Goal: Task Accomplishment & Management: Manage account settings

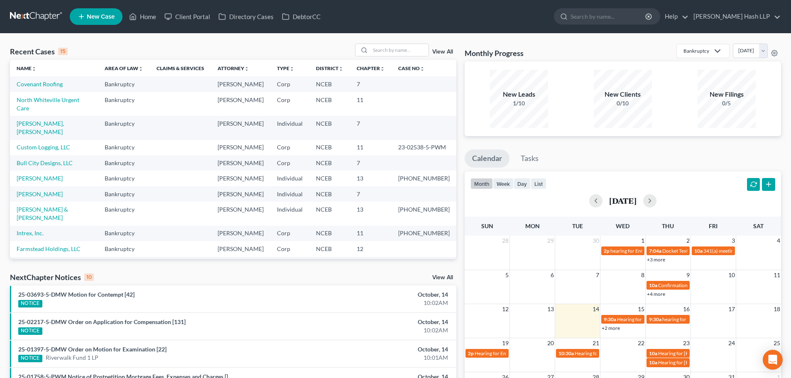
click at [445, 279] on link "View All" at bounding box center [442, 278] width 21 height 6
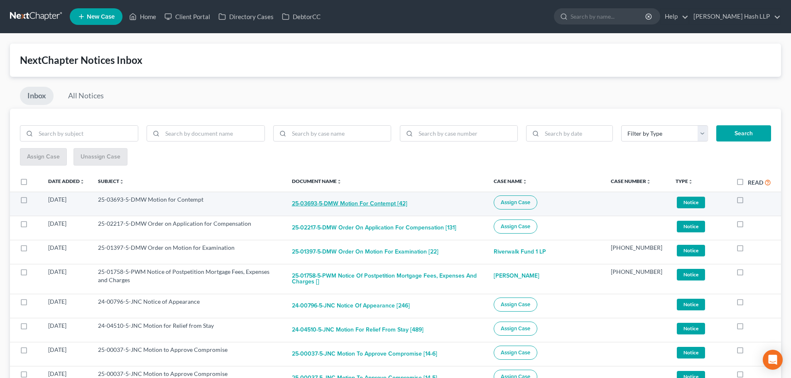
click at [370, 204] on button "25-03693-5-DMW Motion for Contempt [42]" at bounding box center [349, 204] width 115 height 17
checkbox input "true"
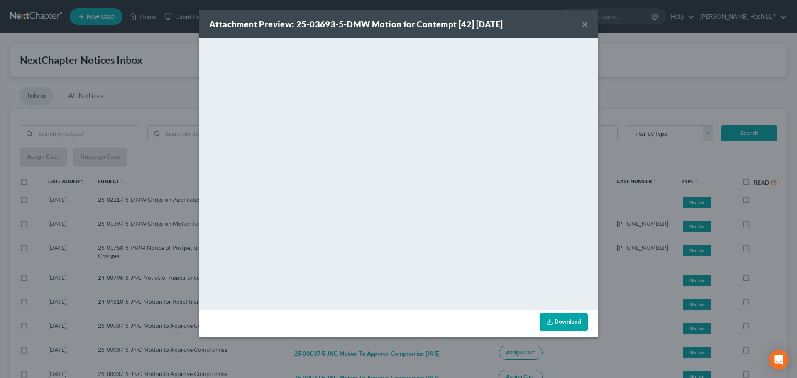
click at [585, 24] on button "×" at bounding box center [585, 24] width 6 height 10
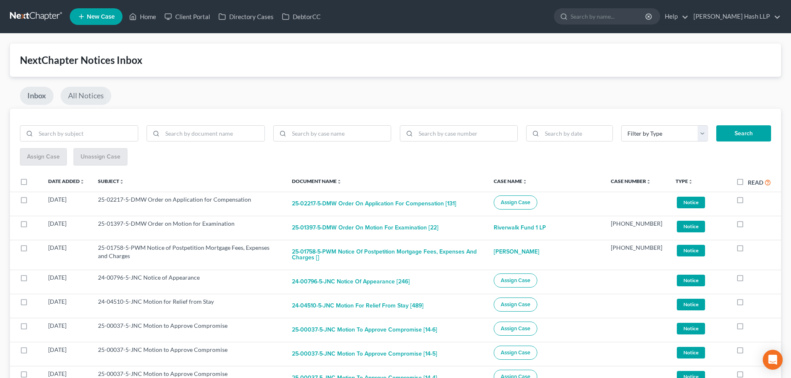
click at [77, 93] on link "All Notices" at bounding box center [86, 96] width 51 height 18
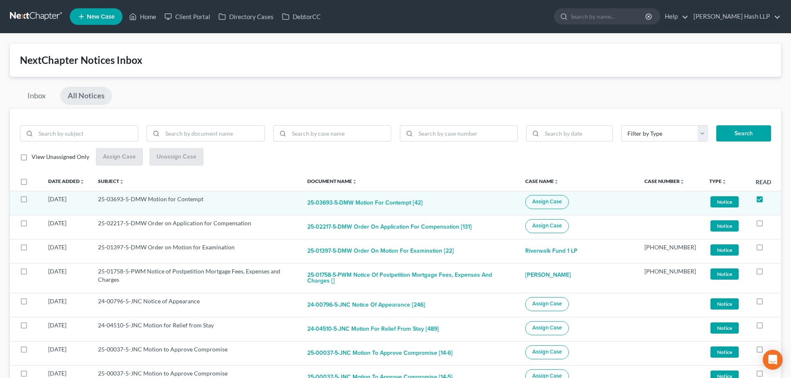
click at [32, 158] on label "View Unassigned Only" at bounding box center [61, 157] width 58 height 8
click at [35, 158] on input "View Unassigned Only" at bounding box center [37, 155] width 5 height 5
checkbox input "true"
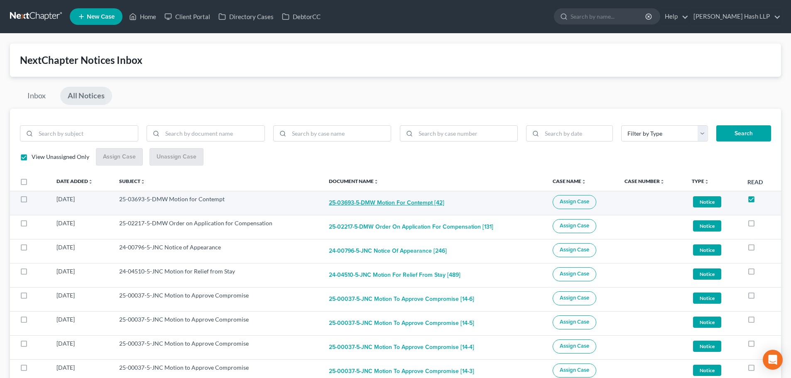
click at [396, 206] on button "25-03693-5-DMW Motion for Contempt [42]" at bounding box center [386, 203] width 115 height 17
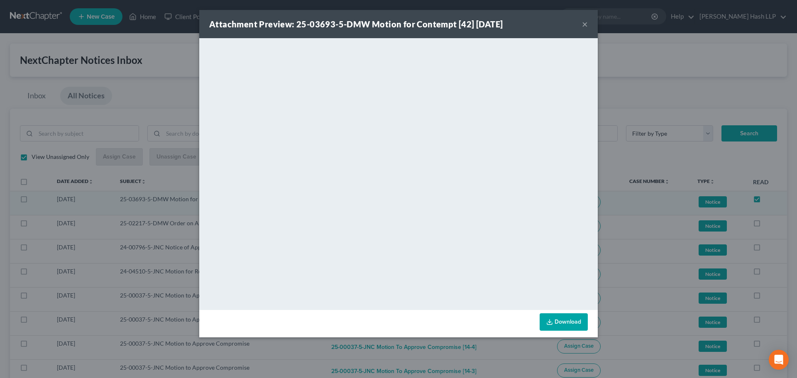
click at [584, 26] on button "×" at bounding box center [585, 24] width 6 height 10
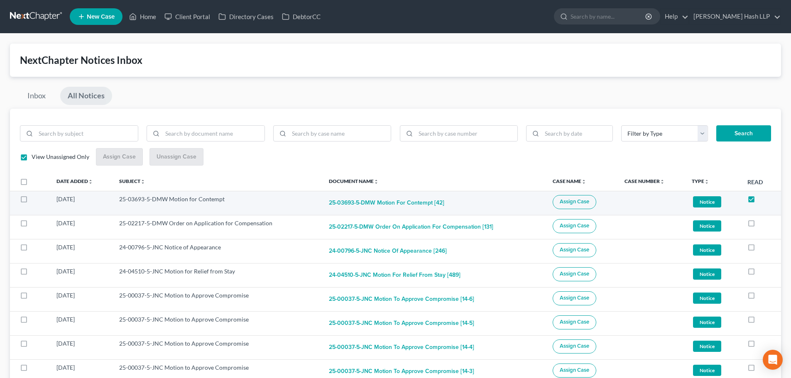
click at [32, 201] on label at bounding box center [32, 201] width 0 height 0
click at [35, 198] on input "checkbox" at bounding box center [37, 197] width 5 height 5
checkbox input "true"
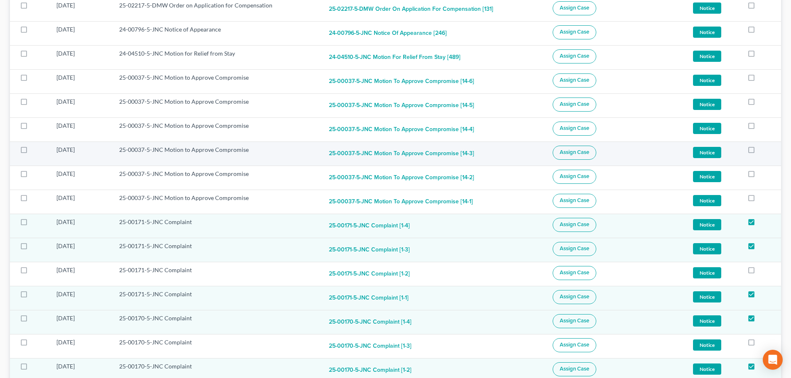
scroll to position [52, 0]
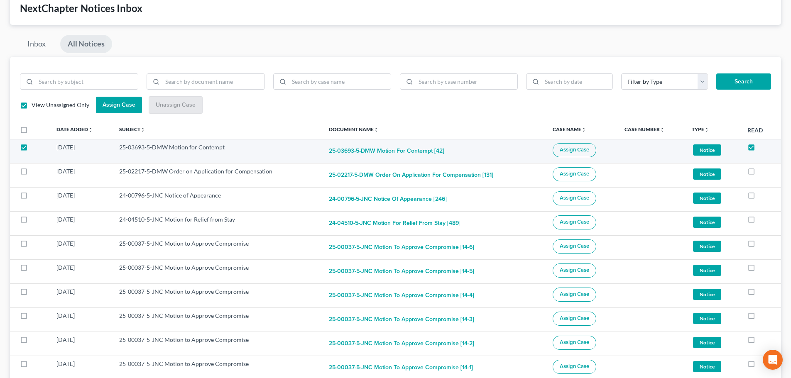
click at [578, 150] on span "Assign Case" at bounding box center [574, 150] width 29 height 7
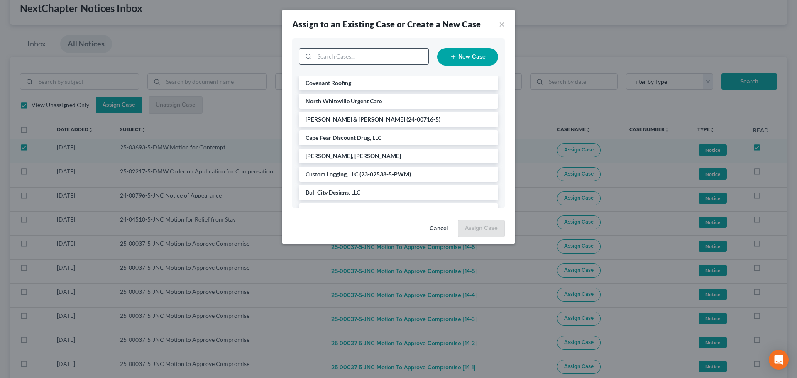
click at [361, 56] on input "search" at bounding box center [372, 57] width 114 height 16
type input "cape"
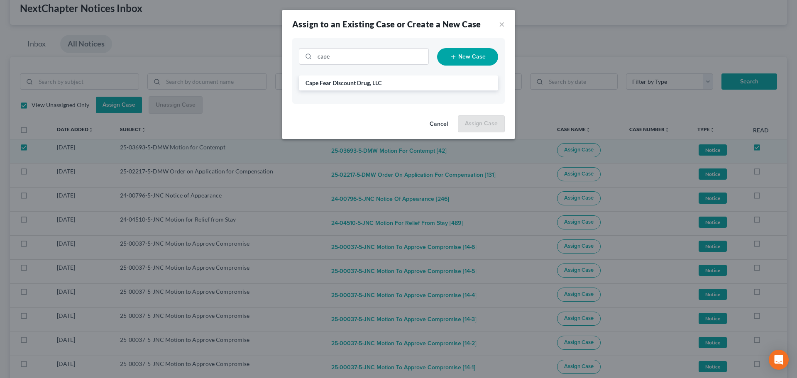
drag, startPoint x: 334, startPoint y: 82, endPoint x: 393, endPoint y: 100, distance: 61.5
click at [336, 82] on span "Cape Fear Discount Drug, LLC" at bounding box center [344, 82] width 76 height 7
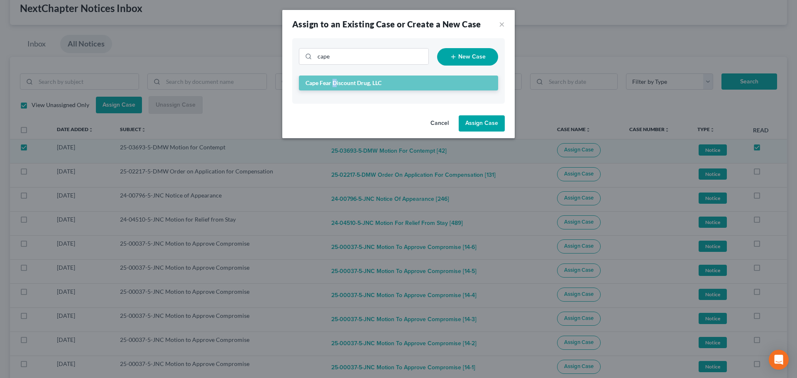
click at [479, 122] on button "Assign Case" at bounding box center [482, 123] width 46 height 17
checkbox input "false"
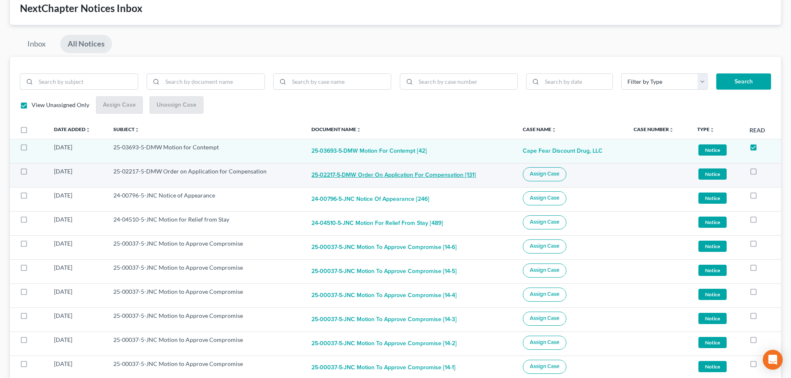
click at [407, 175] on button "25-02217-5-DMW Order on Application for Compensation [131]" at bounding box center [393, 175] width 164 height 17
checkbox input "true"
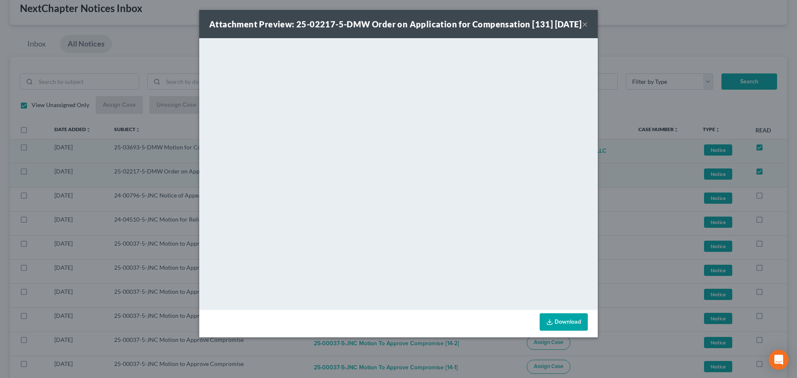
click at [585, 28] on button "×" at bounding box center [585, 24] width 6 height 10
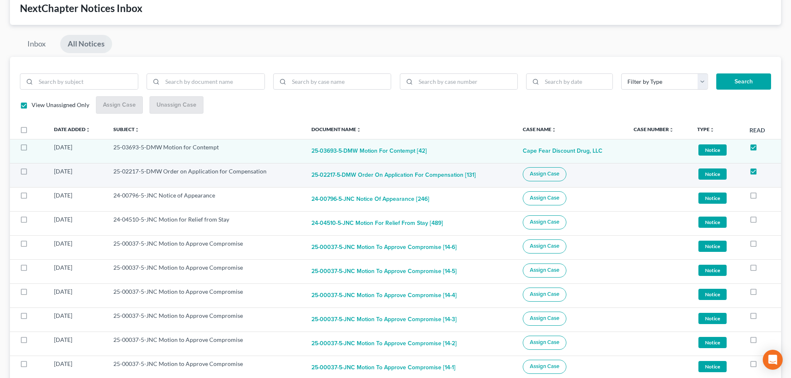
click at [534, 171] on span "Assign Case" at bounding box center [544, 174] width 29 height 7
checkbox input "true"
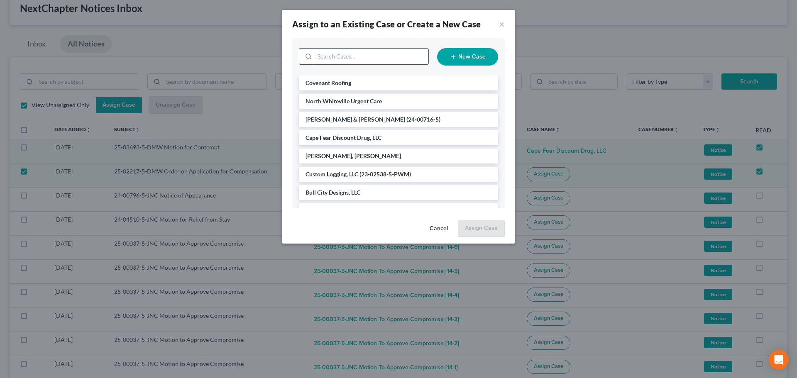
click at [372, 56] on input "search" at bounding box center [372, 57] width 114 height 16
type input "north"
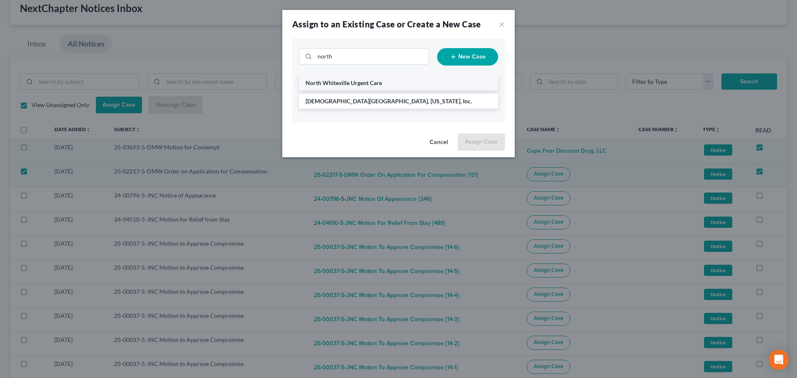
click at [372, 86] on span "North Whiteville Urgent Care" at bounding box center [344, 82] width 76 height 7
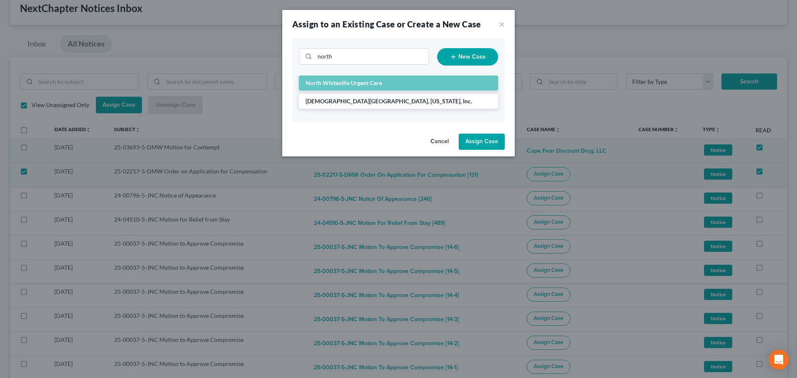
click at [478, 142] on button "Assign Case" at bounding box center [482, 142] width 46 height 17
checkbox input "false"
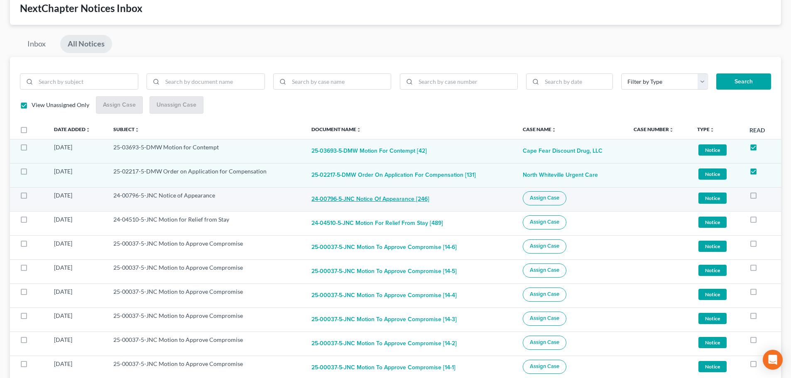
click at [363, 201] on button "24-00796-5-JNC Notice of Appearance [246]" at bounding box center [370, 199] width 118 height 17
checkbox input "true"
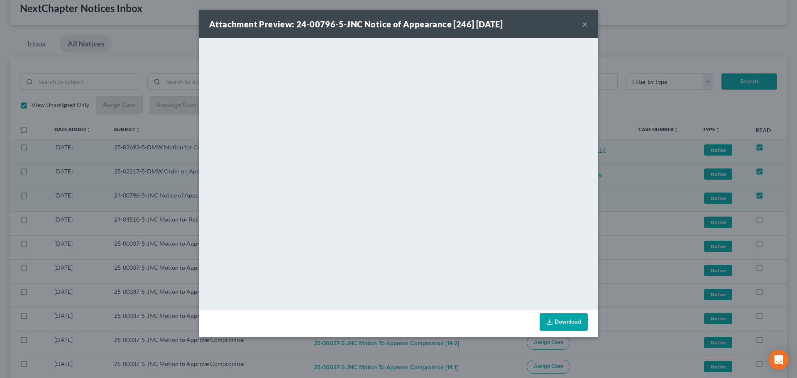
click at [586, 27] on button "×" at bounding box center [585, 24] width 6 height 10
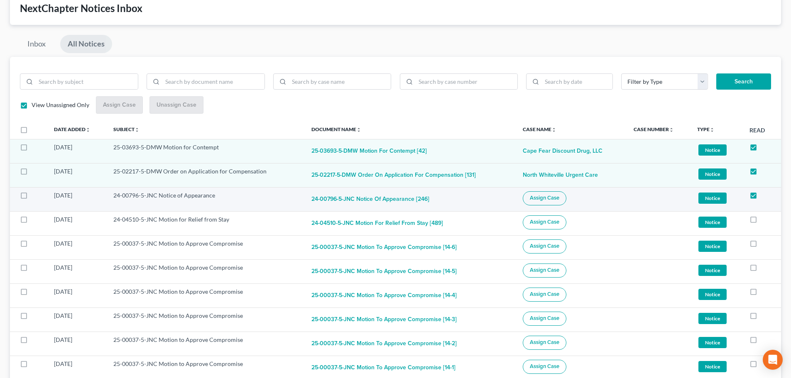
click at [530, 196] on span "Assign Case" at bounding box center [544, 198] width 29 height 7
checkbox input "true"
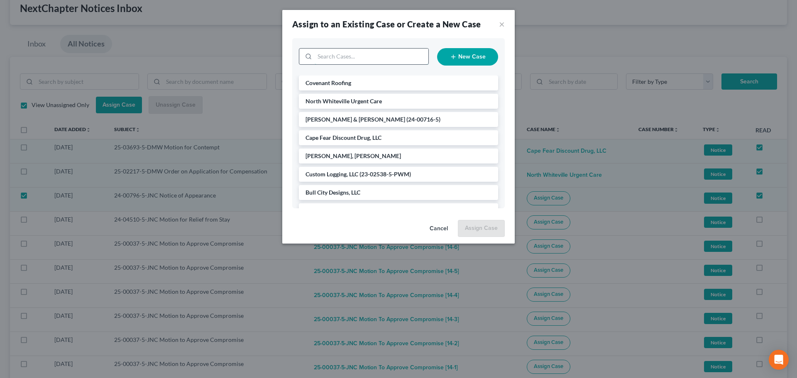
click at [369, 59] on input "search" at bounding box center [372, 57] width 114 height 16
type input "g"
click at [369, 59] on input "g" at bounding box center [372, 57] width 114 height 16
type input "giz"
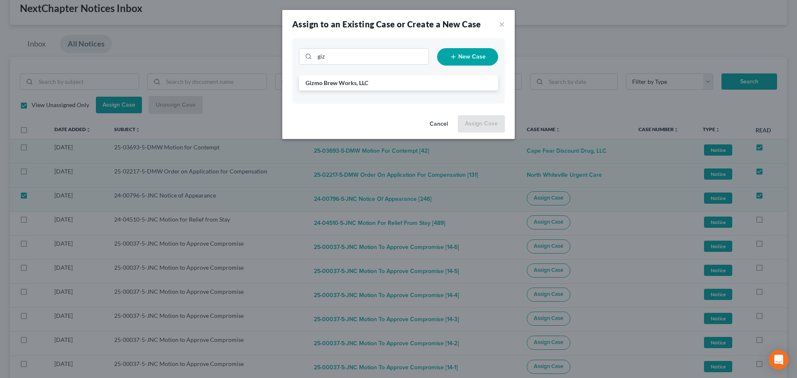
drag, startPoint x: 350, startPoint y: 84, endPoint x: 502, endPoint y: 133, distance: 159.8
click at [351, 84] on span "Gizmo Brew Works, LLC" at bounding box center [337, 82] width 63 height 7
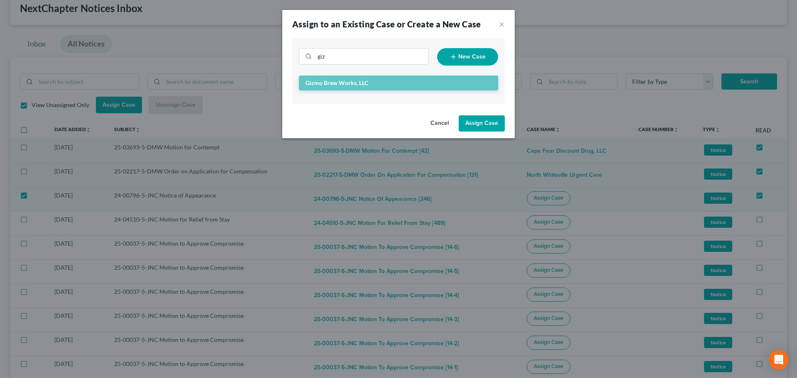
click at [491, 126] on button "Assign Case" at bounding box center [482, 123] width 46 height 17
checkbox input "false"
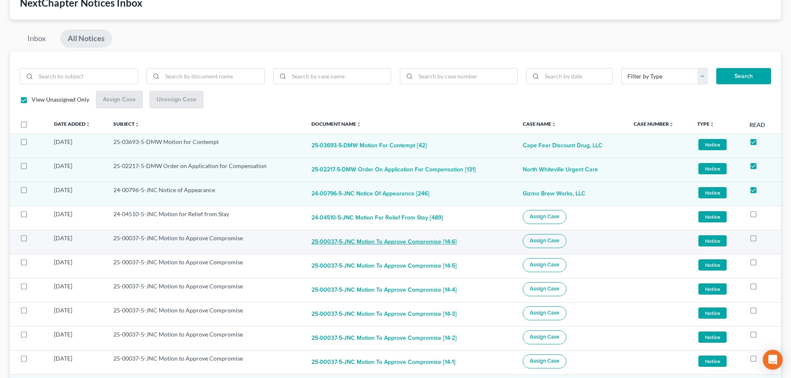
scroll to position [93, 0]
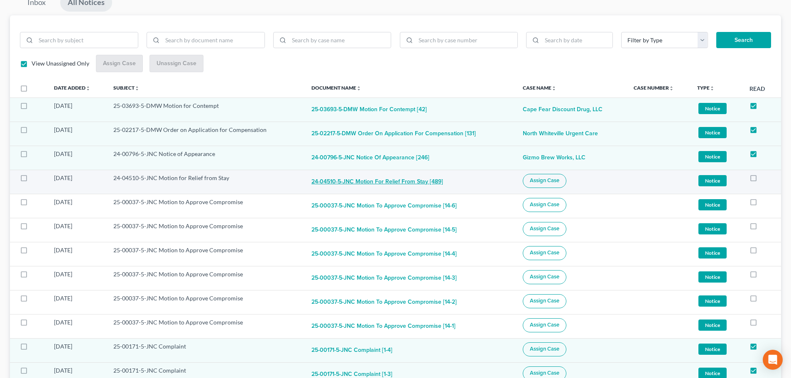
click at [392, 181] on button "24-04510-5-JNC Motion for Relief from Stay [489]" at bounding box center [377, 182] width 132 height 17
checkbox input "true"
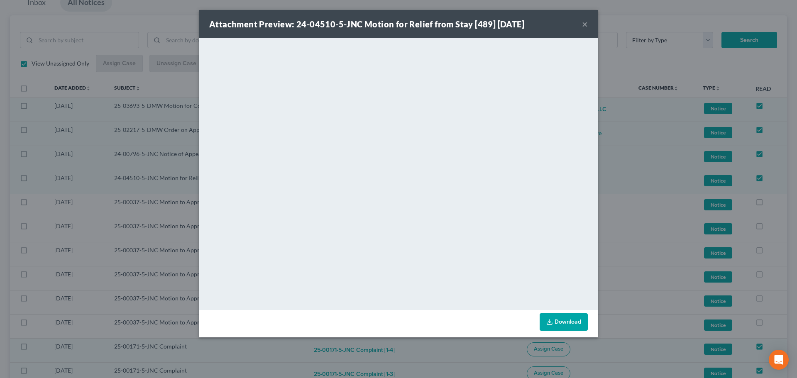
click at [582, 23] on button "×" at bounding box center [585, 24] width 6 height 10
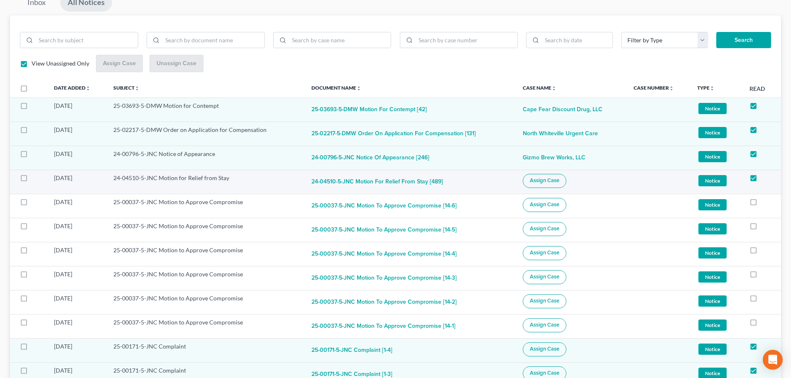
click at [530, 182] on span "Assign Case" at bounding box center [544, 180] width 29 height 7
checkbox input "true"
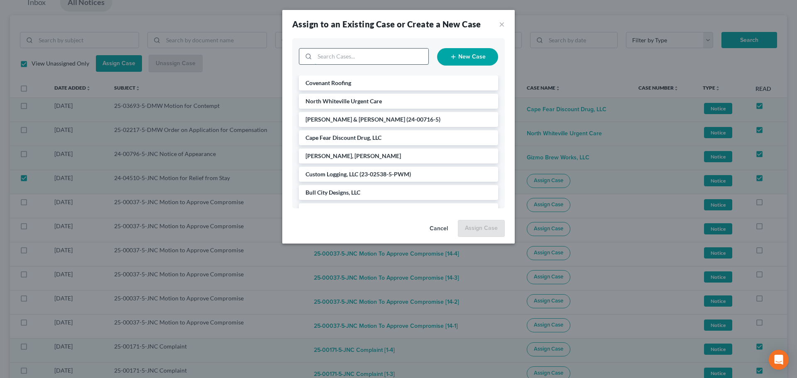
click at [348, 59] on input "search" at bounding box center [372, 57] width 114 height 16
type input "mint"
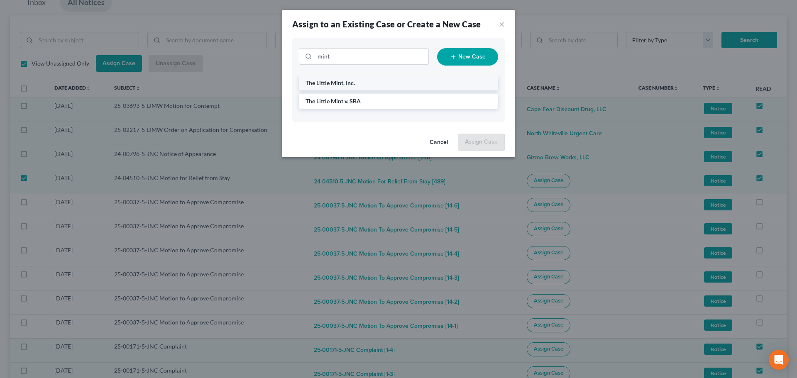
click at [342, 83] on span "The Little Mint, Inc." at bounding box center [330, 82] width 49 height 7
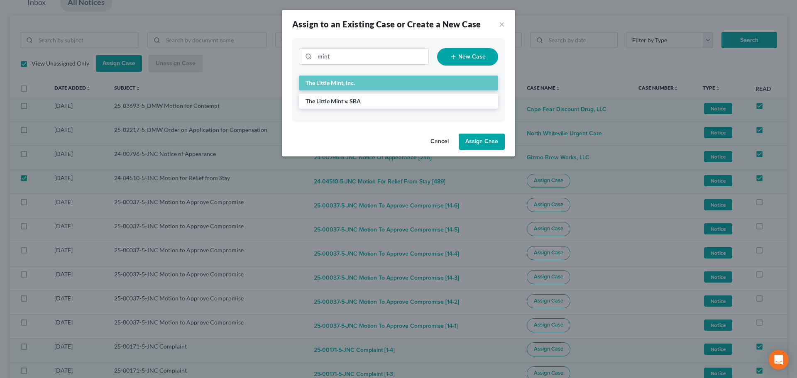
click at [486, 142] on button "Assign Case" at bounding box center [482, 142] width 46 height 17
checkbox input "false"
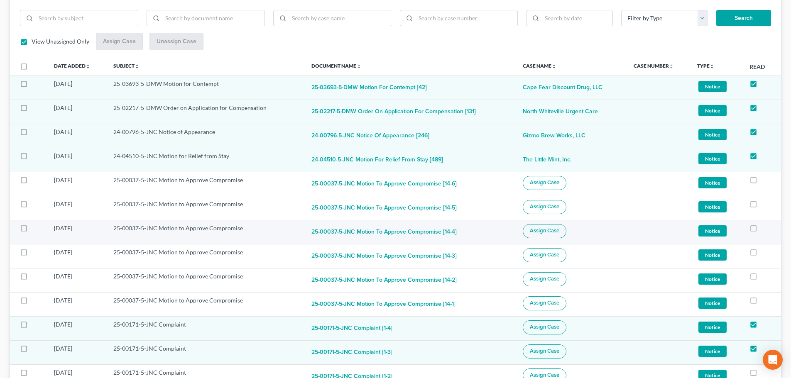
scroll to position [135, 0]
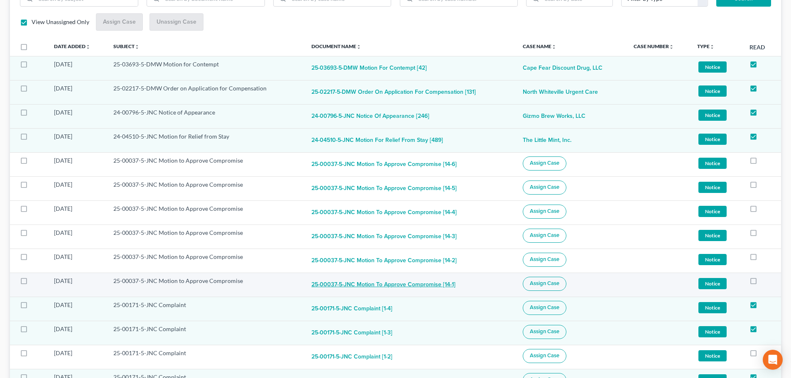
click at [346, 284] on button "25-00037-5-JNC Motion to Approve Compromise [14-1]" at bounding box center [383, 285] width 144 height 17
checkbox input "true"
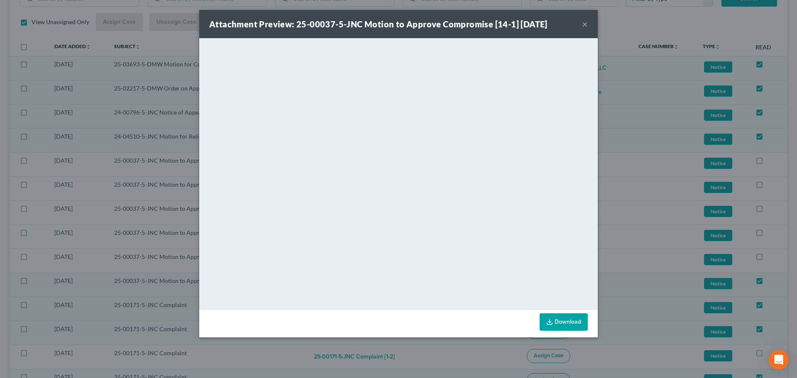
click at [584, 26] on button "×" at bounding box center [585, 24] width 6 height 10
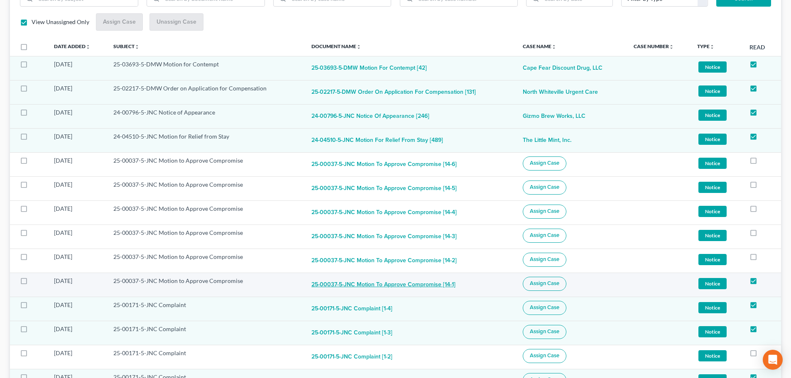
click at [401, 286] on button "25-00037-5-JNC Motion to Approve Compromise [14-1]" at bounding box center [383, 285] width 144 height 17
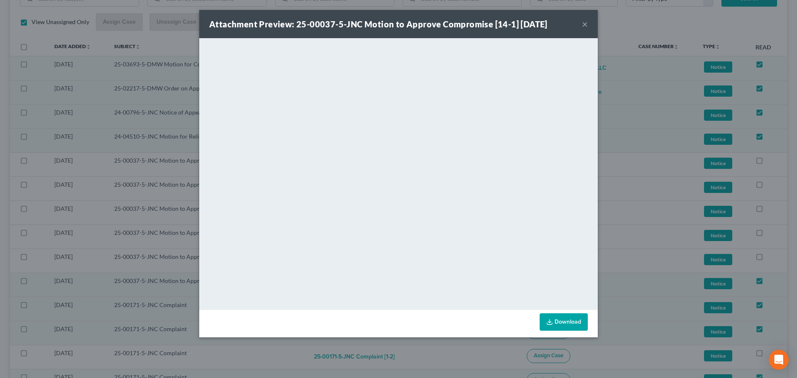
click at [583, 21] on button "×" at bounding box center [585, 24] width 6 height 10
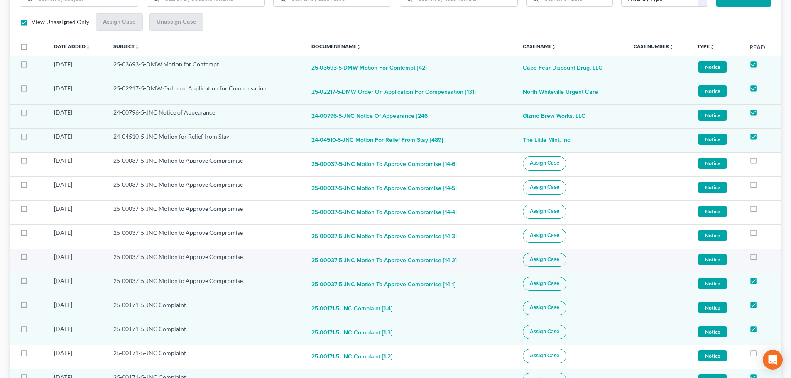
click at [535, 260] on span "Assign Case" at bounding box center [544, 259] width 29 height 7
checkbox input "true"
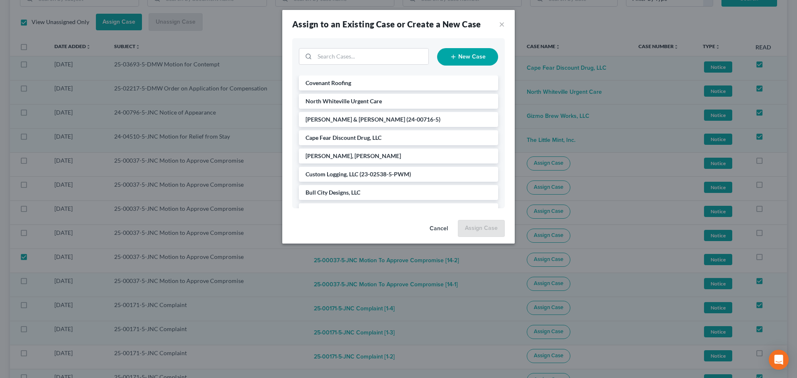
click at [447, 229] on button "Cancel" at bounding box center [439, 229] width 32 height 17
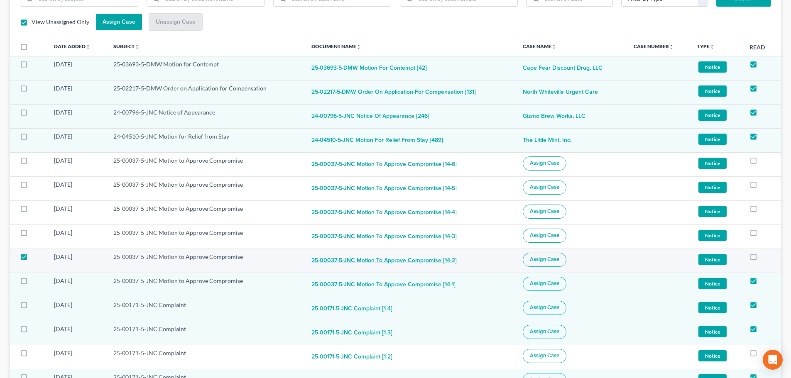
click at [384, 259] on button "25-00037-5-JNC Motion to Approve Compromise [14-2]" at bounding box center [383, 261] width 145 height 17
checkbox input "true"
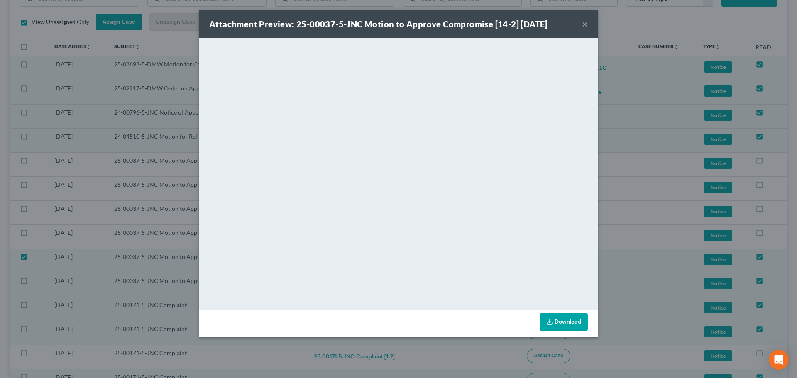
click at [585, 26] on button "×" at bounding box center [585, 24] width 6 height 10
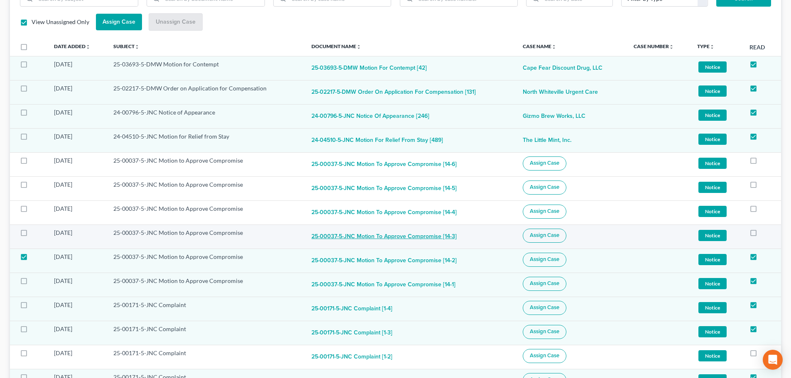
click at [422, 239] on button "25-00037-5-JNC Motion to Approve Compromise [14-3]" at bounding box center [383, 237] width 145 height 17
checkbox input "true"
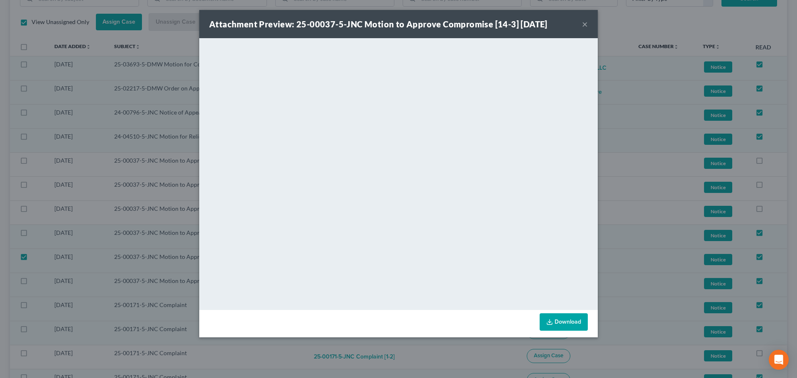
click at [583, 24] on button "×" at bounding box center [585, 24] width 6 height 10
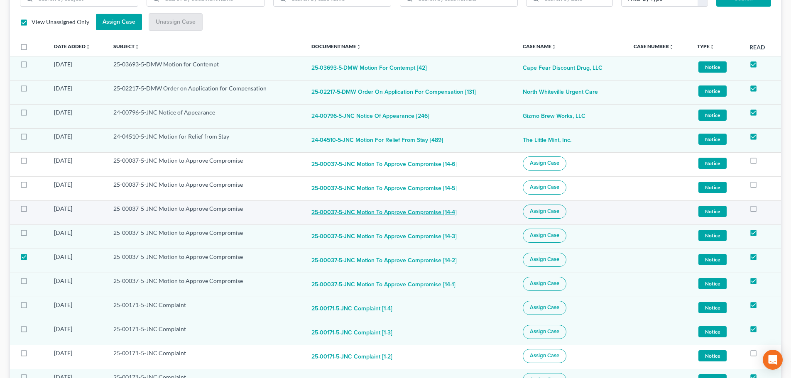
click at [408, 214] on button "25-00037-5-JNC Motion to Approve Compromise [14-4]" at bounding box center [383, 213] width 145 height 17
checkbox input "true"
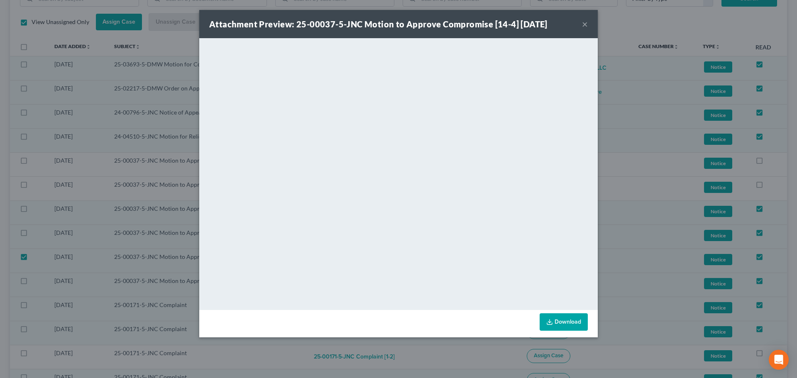
click at [587, 25] on button "×" at bounding box center [585, 24] width 6 height 10
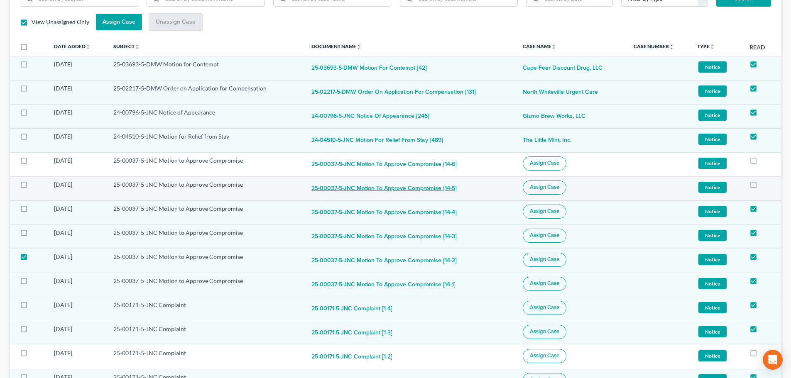
click at [396, 186] on button "25-00037-5-JNC Motion to Approve Compromise [14-5]" at bounding box center [383, 189] width 145 height 17
checkbox input "true"
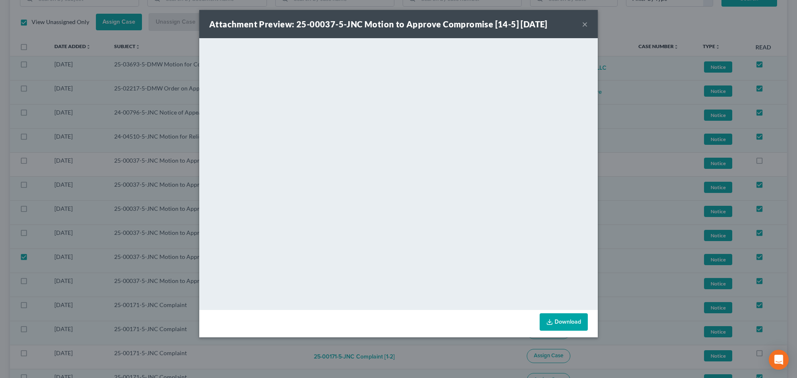
click at [581, 24] on div "Attachment Preview: 25-00037-5-JNC Motion to Approve Compromise [14-5] [DATE] ×" at bounding box center [398, 24] width 399 height 28
click at [587, 24] on button "×" at bounding box center [585, 24] width 6 height 10
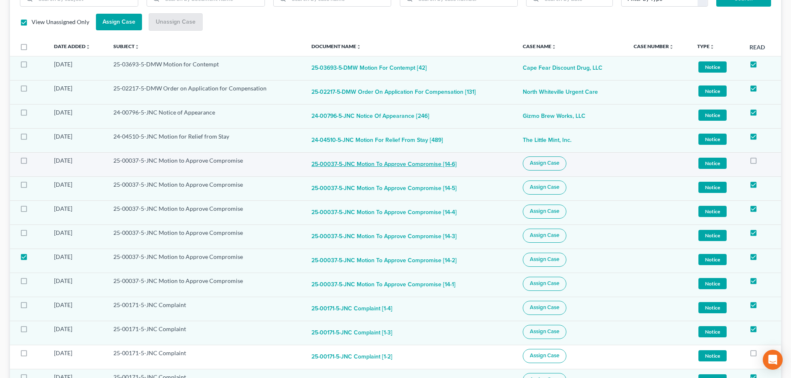
click at [438, 164] on button "25-00037-5-JNC Motion to Approve Compromise [14-6]" at bounding box center [383, 165] width 145 height 17
checkbox input "true"
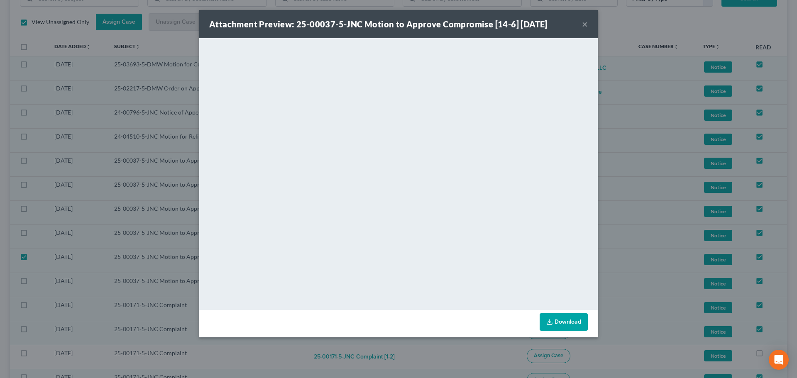
click at [584, 23] on button "×" at bounding box center [585, 24] width 6 height 10
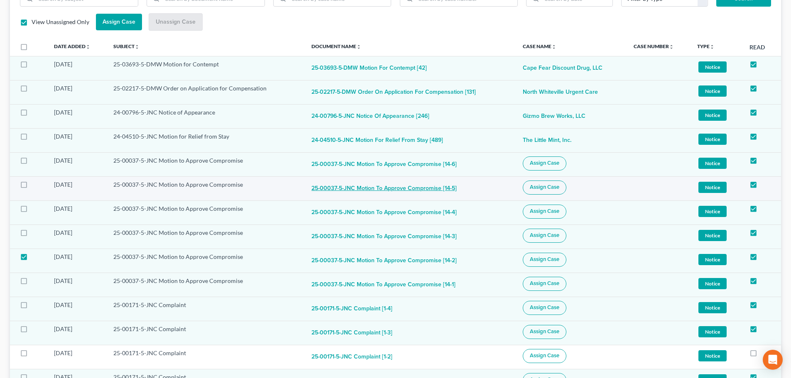
click at [407, 191] on button "25-00037-5-JNC Motion to Approve Compromise [14-5]" at bounding box center [383, 189] width 145 height 17
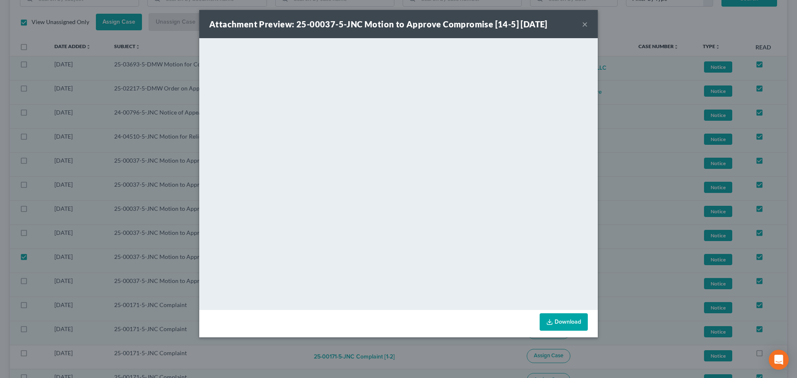
click at [584, 23] on button "×" at bounding box center [585, 24] width 6 height 10
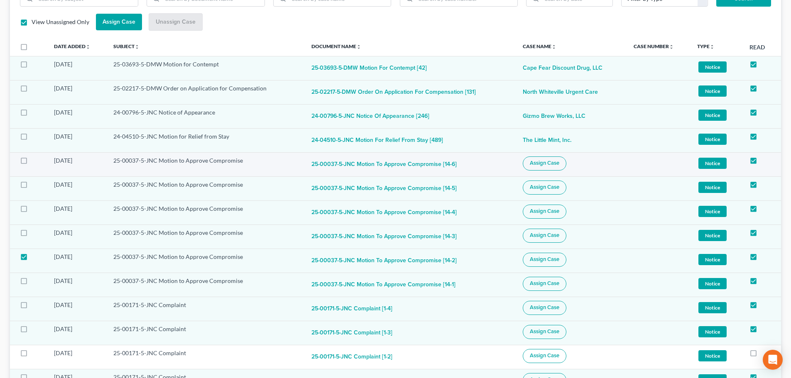
click at [32, 163] on label at bounding box center [32, 163] width 0 height 0
click at [35, 162] on input "checkbox" at bounding box center [37, 159] width 5 height 5
checkbox input "true"
drag, startPoint x: 22, startPoint y: 185, endPoint x: 23, endPoint y: 191, distance: 6.7
click at [32, 187] on label at bounding box center [32, 187] width 0 height 0
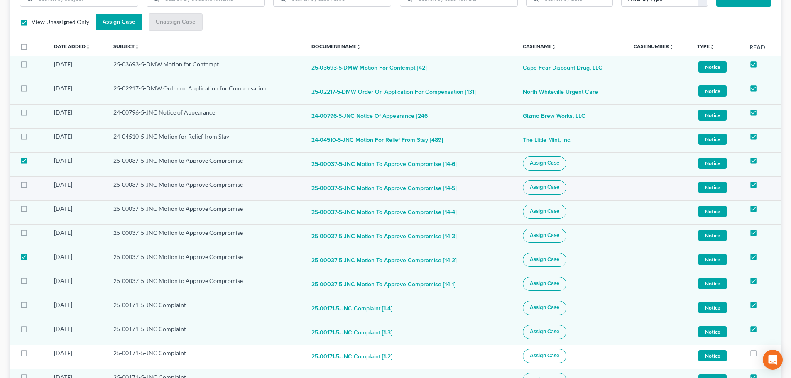
click at [35, 185] on input "checkbox" at bounding box center [37, 183] width 5 height 5
checkbox input "true"
click at [32, 211] on label at bounding box center [32, 211] width 0 height 0
click at [35, 210] on input "checkbox" at bounding box center [37, 207] width 5 height 5
checkbox input "true"
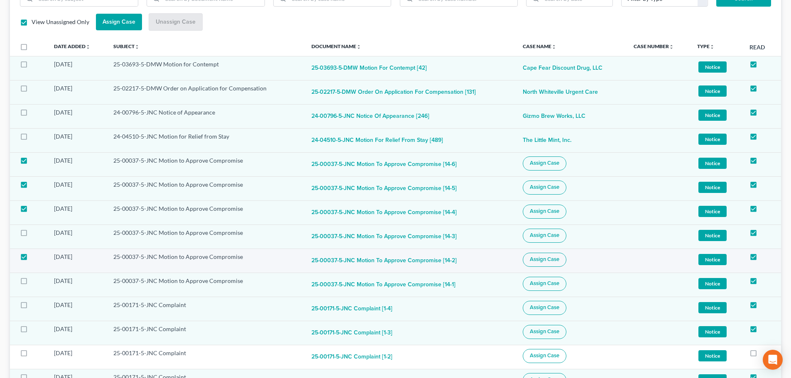
drag, startPoint x: 23, startPoint y: 233, endPoint x: 45, endPoint y: 264, distance: 38.7
click at [32, 235] on label at bounding box center [32, 235] width 0 height 0
click at [35, 233] on input "checkbox" at bounding box center [37, 231] width 5 height 5
checkbox input "true"
click at [539, 255] on button "Assign Case" at bounding box center [545, 260] width 44 height 14
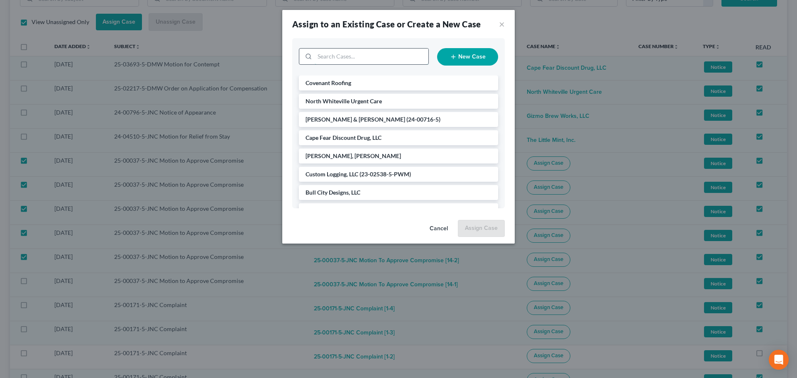
click at [365, 52] on input "search" at bounding box center [372, 57] width 114 height 16
click at [337, 88] on li "Covenant Roofing" at bounding box center [398, 83] width 199 height 15
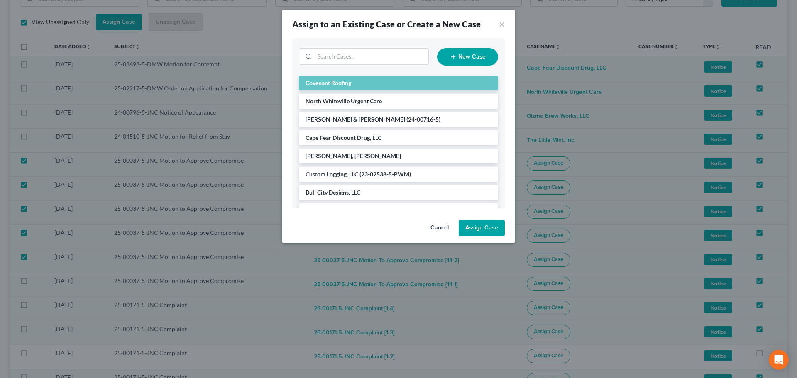
click at [492, 228] on button "Assign Case" at bounding box center [482, 228] width 46 height 17
checkbox input "false"
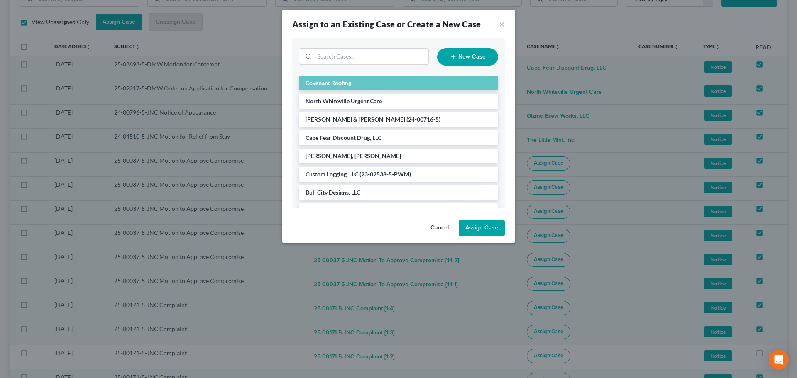
checkbox input "false"
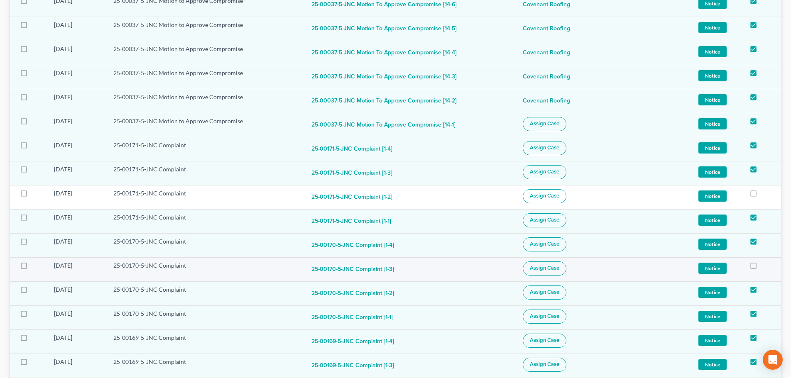
scroll to position [301, 0]
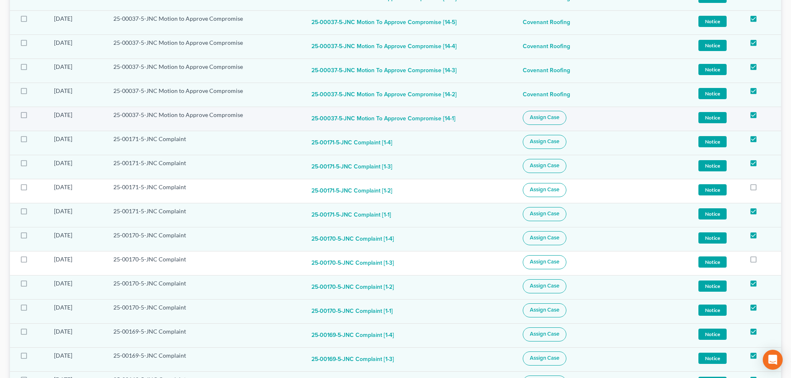
click at [541, 115] on span "Assign Case" at bounding box center [544, 117] width 29 height 7
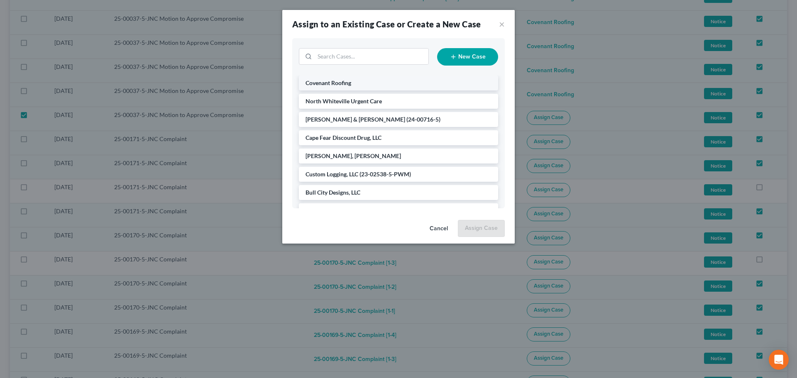
click at [362, 84] on li "Covenant Roofing" at bounding box center [398, 83] width 199 height 15
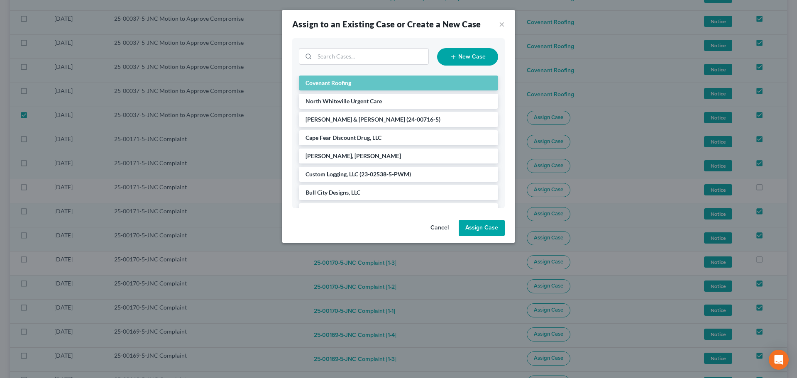
click at [487, 230] on button "Assign Case" at bounding box center [482, 228] width 46 height 17
checkbox input "false"
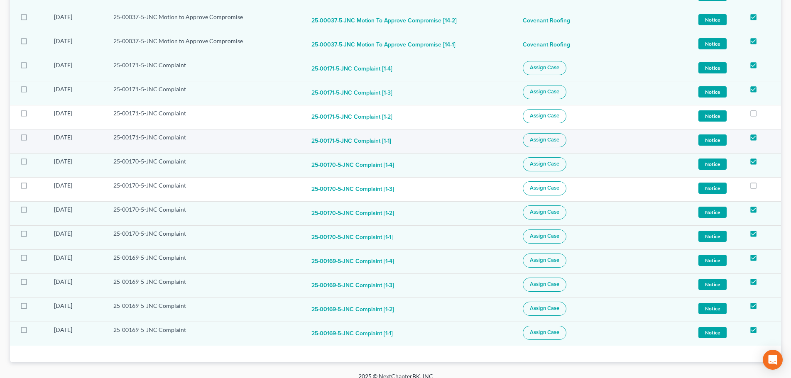
scroll to position [384, 0]
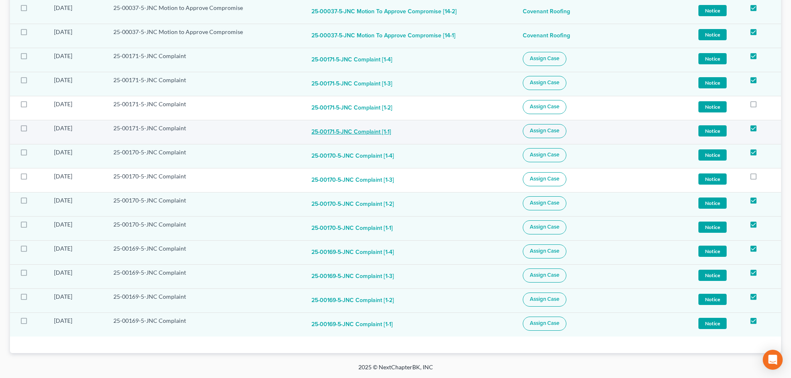
click at [360, 130] on button "25-00171-5-JNC Complaint [1-1]" at bounding box center [351, 132] width 80 height 17
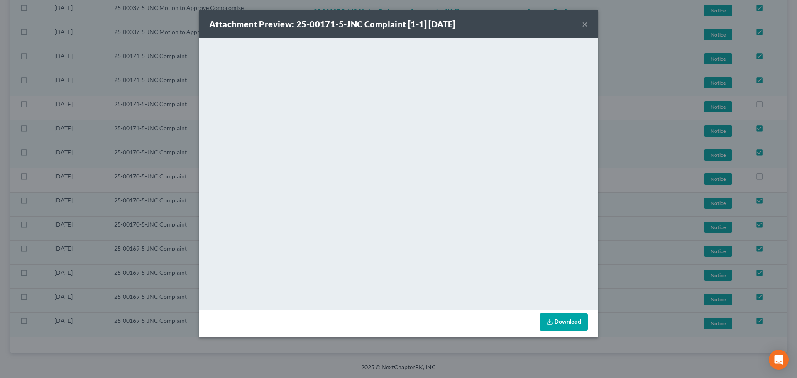
click at [589, 25] on div "Attachment Preview: 25-00171-5-JNC Complaint [1-1] [DATE] ×" at bounding box center [398, 24] width 399 height 28
click at [587, 25] on button "×" at bounding box center [585, 24] width 6 height 10
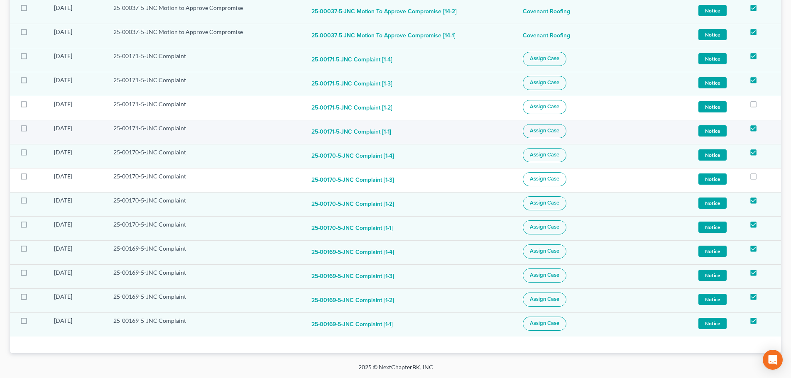
click at [32, 130] on label at bounding box center [32, 130] width 0 height 0
click at [35, 129] on input "checkbox" at bounding box center [37, 126] width 5 height 5
checkbox input "true"
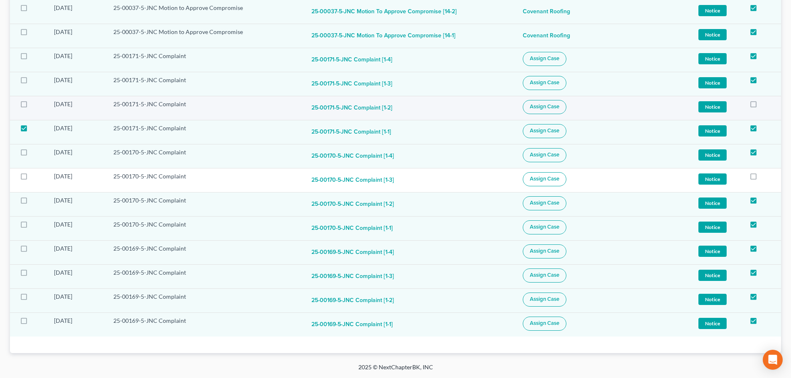
click at [32, 106] on label at bounding box center [32, 106] width 0 height 0
click at [35, 105] on input "checkbox" at bounding box center [37, 102] width 5 height 5
checkbox input "true"
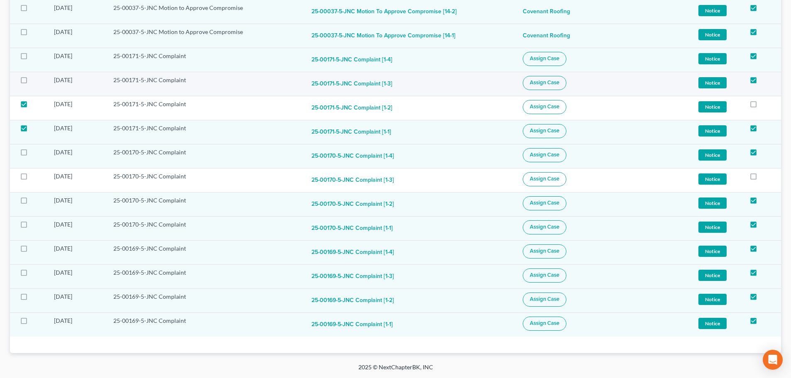
click at [32, 82] on label at bounding box center [32, 82] width 0 height 0
click at [35, 78] on input "checkbox" at bounding box center [37, 78] width 5 height 5
checkbox input "true"
click at [32, 58] on label at bounding box center [32, 58] width 0 height 0
click at [35, 52] on input "checkbox" at bounding box center [37, 54] width 5 height 5
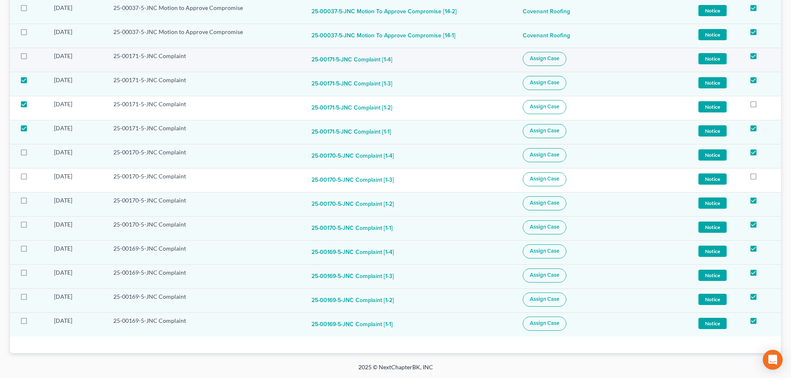
checkbox input "true"
click at [549, 134] on button "Assign Case" at bounding box center [545, 131] width 44 height 14
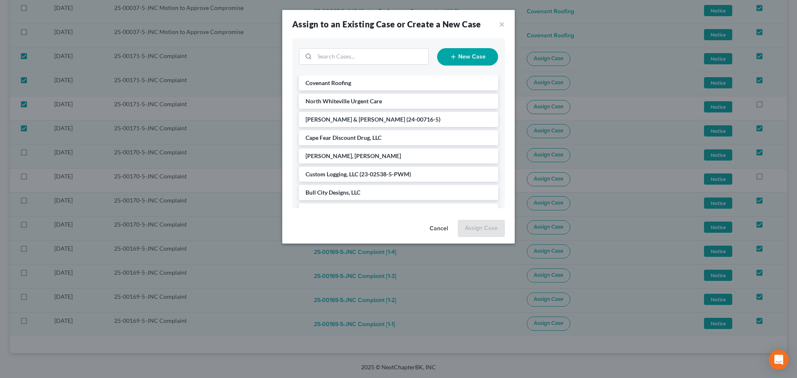
click at [478, 59] on button "New Case" at bounding box center [467, 56] width 61 height 17
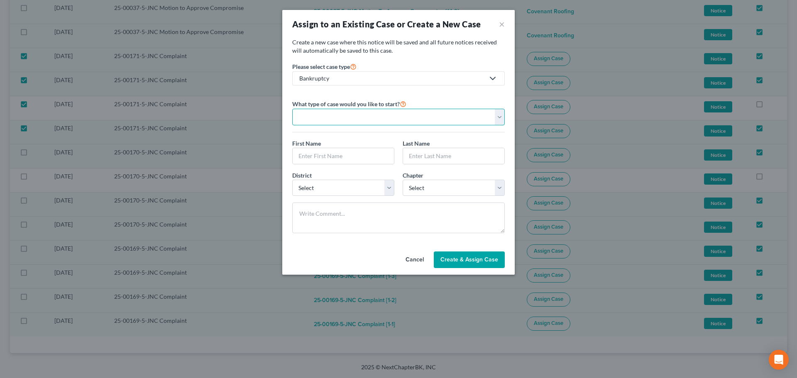
click at [500, 118] on select "Personal Business" at bounding box center [398, 117] width 213 height 17
select select "1"
click at [292, 109] on select "Personal Business" at bounding box center [398, 117] width 213 height 17
click at [410, 157] on input "text" at bounding box center [399, 156] width 212 height 16
type input "Gizmo v. Capital One AP"
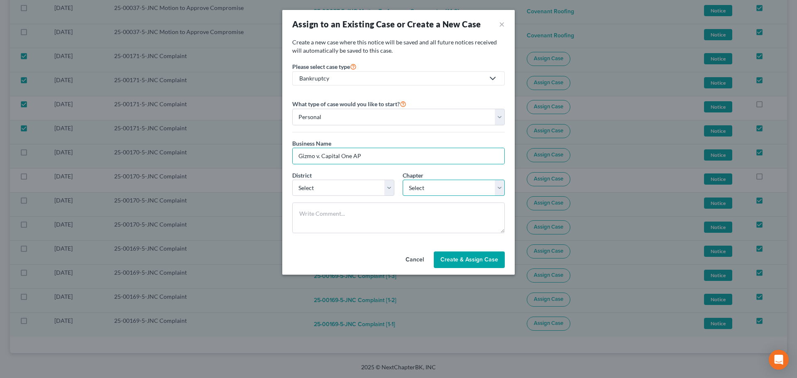
click at [502, 189] on select "Select 7 11 12" at bounding box center [454, 188] width 102 height 17
select select "1"
click at [403, 180] on select "Select 7 11 12" at bounding box center [454, 188] width 102 height 17
click at [469, 255] on button "Create & Assign Case" at bounding box center [469, 260] width 71 height 17
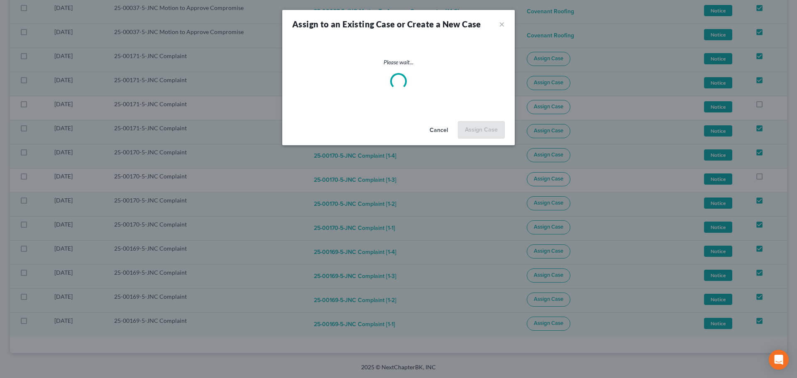
checkbox input "false"
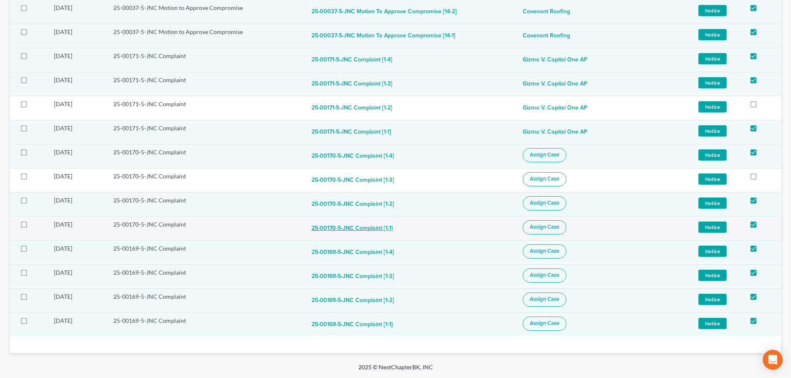
click at [370, 233] on button "25-00170-5-JNC Complaint [1-1]" at bounding box center [351, 228] width 81 height 17
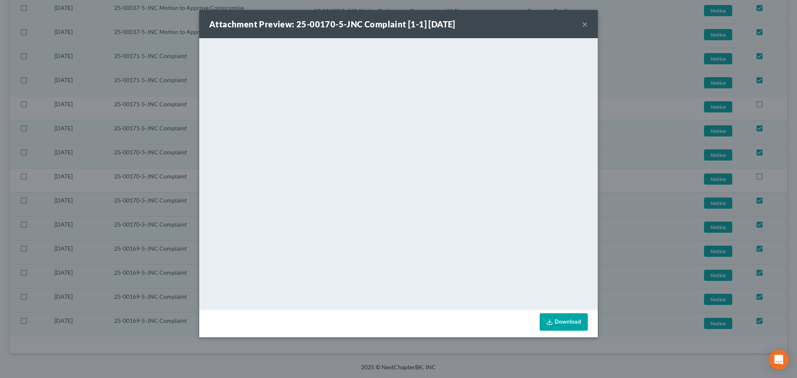
click at [585, 27] on button "×" at bounding box center [585, 24] width 6 height 10
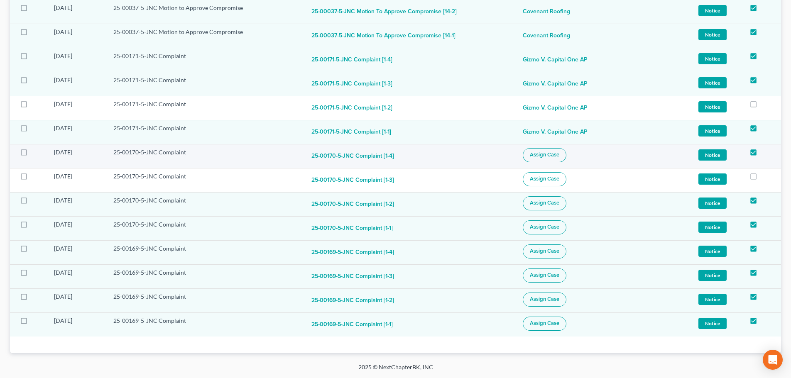
click at [32, 154] on label at bounding box center [32, 154] width 0 height 0
click at [35, 152] on input "checkbox" at bounding box center [37, 150] width 5 height 5
checkbox input "true"
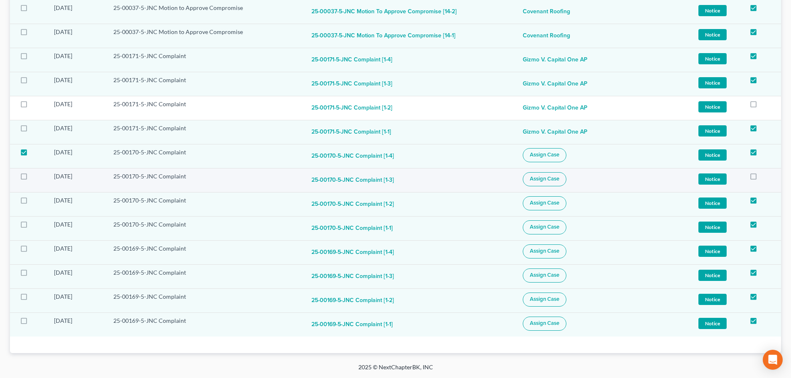
drag, startPoint x: 22, startPoint y: 176, endPoint x: 23, endPoint y: 184, distance: 8.4
click at [32, 179] on label at bounding box center [32, 179] width 0 height 0
click at [35, 176] on input "checkbox" at bounding box center [37, 174] width 5 height 5
checkbox input "true"
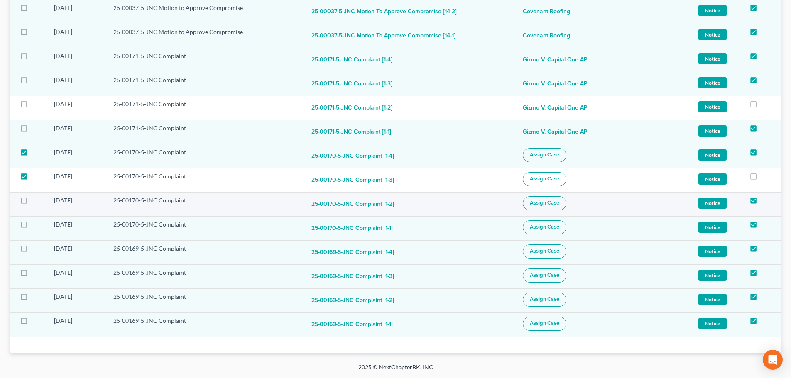
click at [32, 203] on label at bounding box center [32, 203] width 0 height 0
click at [35, 199] on input "checkbox" at bounding box center [37, 198] width 5 height 5
checkbox input "true"
click at [32, 227] on label at bounding box center [32, 227] width 0 height 0
click at [35, 226] on input "checkbox" at bounding box center [37, 222] width 5 height 5
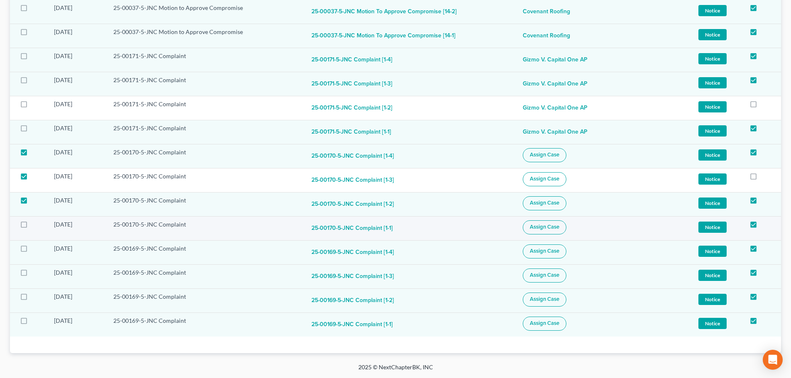
checkbox input "true"
click at [534, 229] on span "Assign Case" at bounding box center [544, 227] width 29 height 7
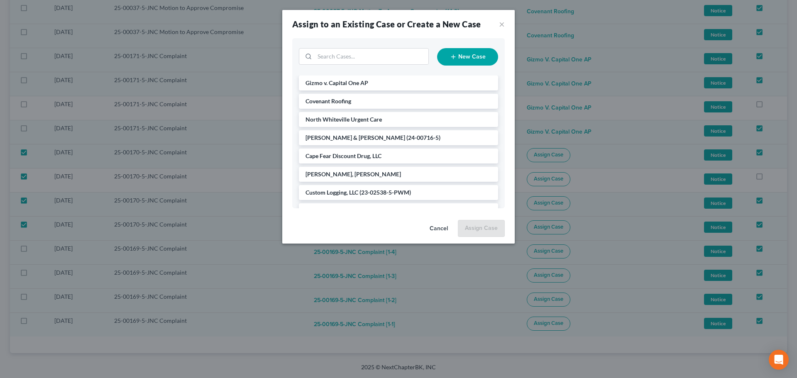
click at [461, 56] on button "New Case" at bounding box center [467, 56] width 61 height 17
select select "57"
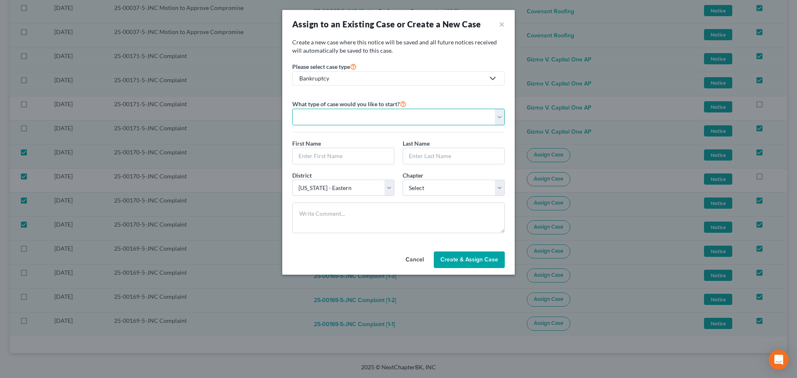
click at [368, 120] on select "Personal Business" at bounding box center [398, 117] width 213 height 17
select select "1"
click at [292, 109] on select "Personal Business" at bounding box center [398, 117] width 213 height 17
click at [349, 160] on input "text" at bounding box center [399, 156] width 212 height 16
type input "Gizmo v. NuCo2"
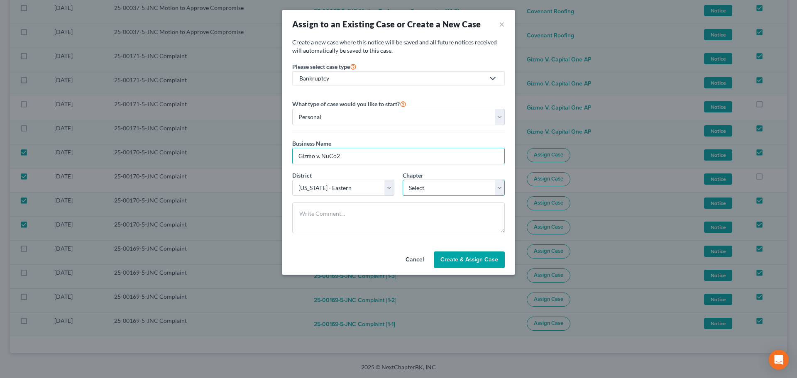
click at [493, 187] on select "Select 7 11 12" at bounding box center [454, 188] width 102 height 17
select select "1"
click at [403, 180] on select "Select 7 11 12" at bounding box center [454, 188] width 102 height 17
click at [473, 264] on button "Create & Assign Case" at bounding box center [469, 260] width 71 height 17
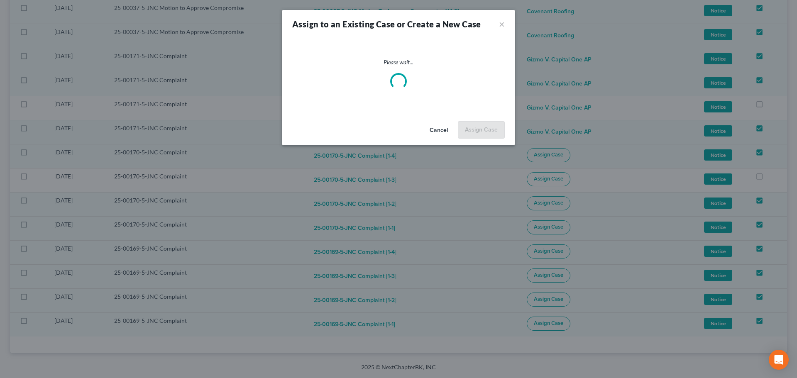
checkbox input "false"
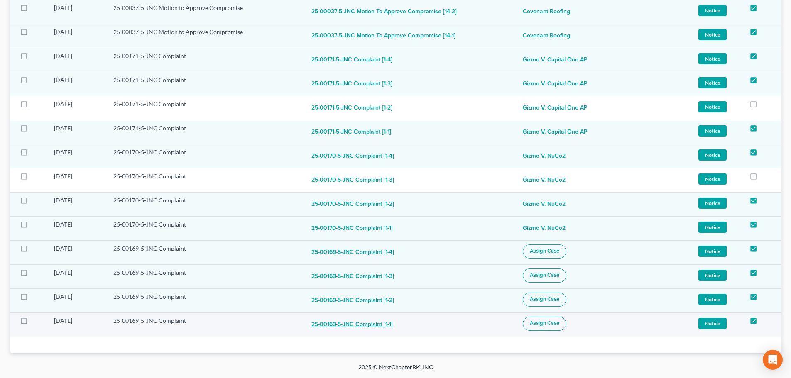
click at [362, 323] on button "25-00169-5-JNC Complaint [1-1]" at bounding box center [351, 325] width 81 height 17
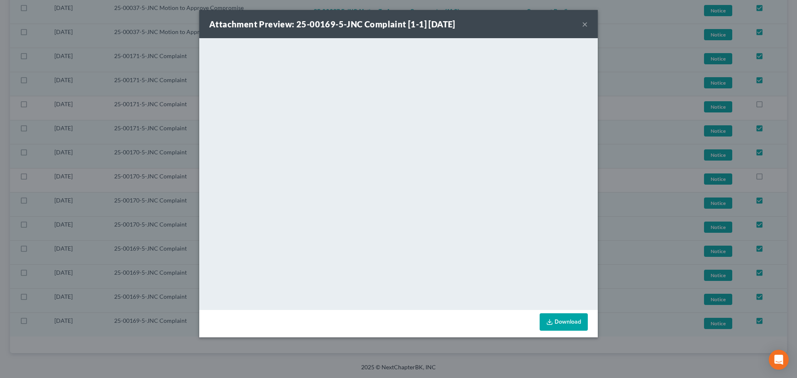
click at [584, 25] on button "×" at bounding box center [585, 24] width 6 height 10
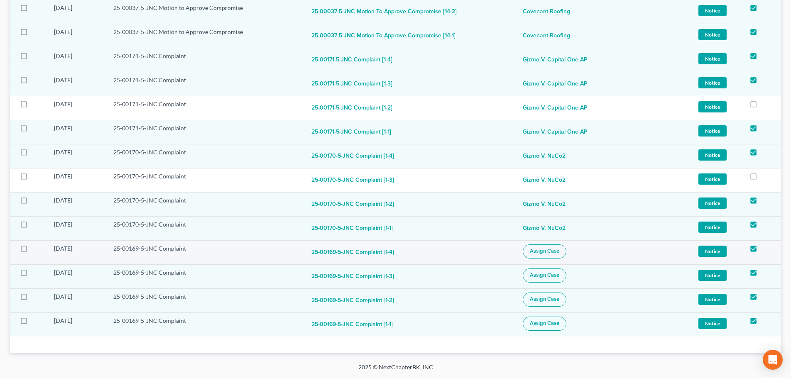
click at [32, 251] on label at bounding box center [32, 251] width 0 height 0
click at [35, 250] on input "checkbox" at bounding box center [37, 247] width 5 height 5
checkbox input "true"
click at [32, 275] on label at bounding box center [32, 275] width 0 height 0
click at [35, 274] on input "checkbox" at bounding box center [37, 271] width 5 height 5
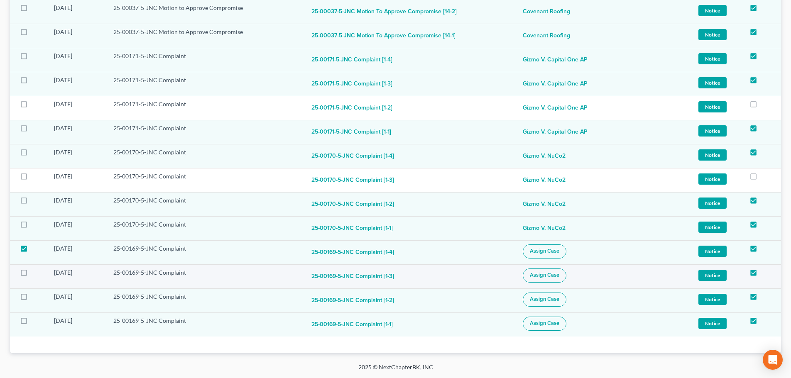
checkbox input "true"
click at [32, 299] on label at bounding box center [32, 299] width 0 height 0
click at [35, 297] on input "checkbox" at bounding box center [37, 295] width 5 height 5
checkbox input "true"
click at [32, 323] on label at bounding box center [32, 323] width 0 height 0
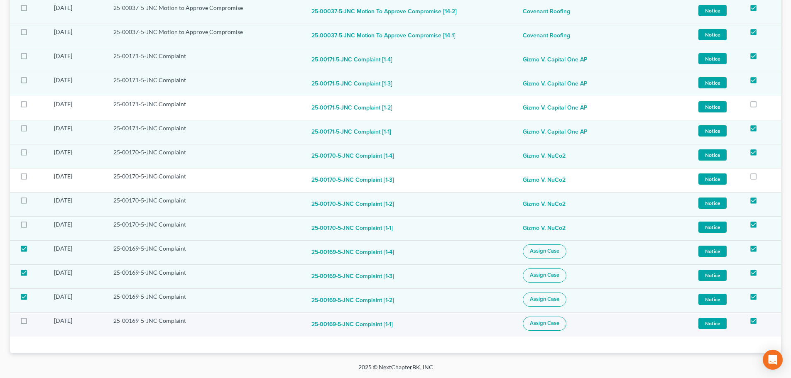
click at [35, 322] on input "checkbox" at bounding box center [37, 319] width 5 height 5
checkbox input "true"
click at [533, 322] on span "Assign Case" at bounding box center [544, 323] width 29 height 7
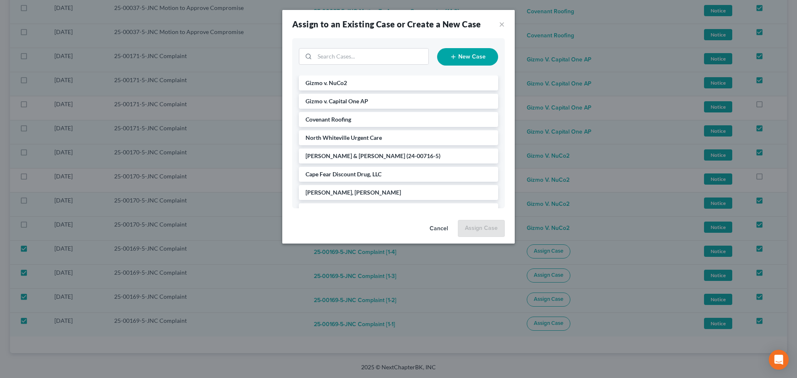
click at [455, 57] on icon "button" at bounding box center [453, 57] width 7 height 7
select select "57"
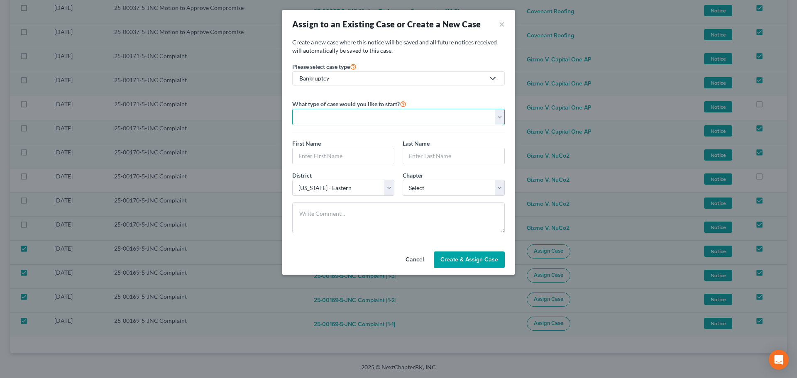
click at [473, 112] on select "Personal Business" at bounding box center [398, 117] width 213 height 17
select select "1"
click at [292, 109] on select "Personal Business" at bounding box center [398, 117] width 213 height 17
click at [405, 158] on input "text" at bounding box center [399, 156] width 212 height 16
type input "Gizmo v. Wine-Art"
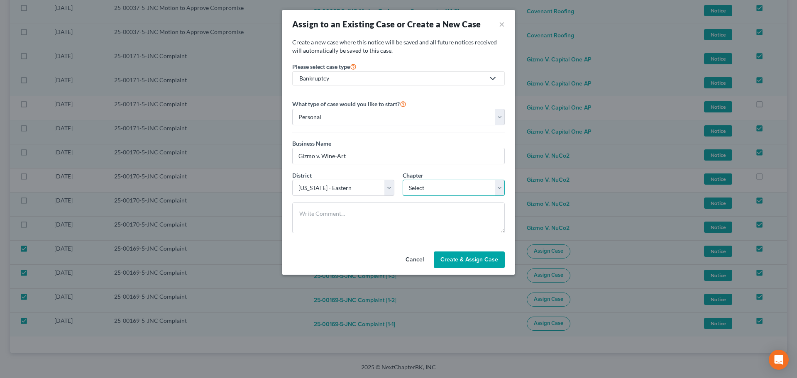
click at [499, 192] on select "Select 7 11 12" at bounding box center [454, 188] width 102 height 17
select select "1"
click at [403, 180] on select "Select 7 11 12" at bounding box center [454, 188] width 102 height 17
click at [468, 258] on span "Create & Assign Case" at bounding box center [470, 259] width 58 height 7
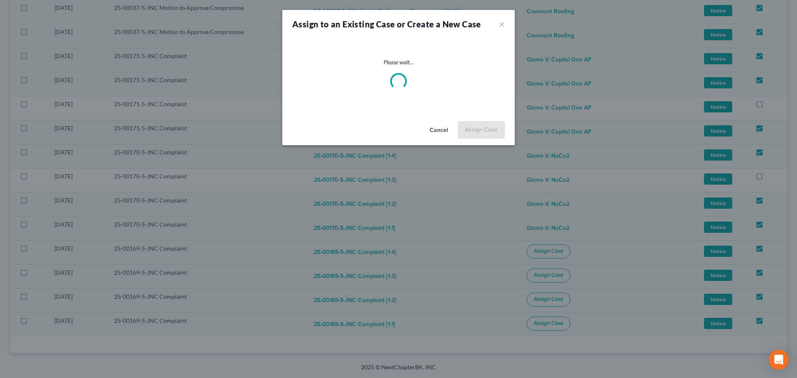
checkbox input "false"
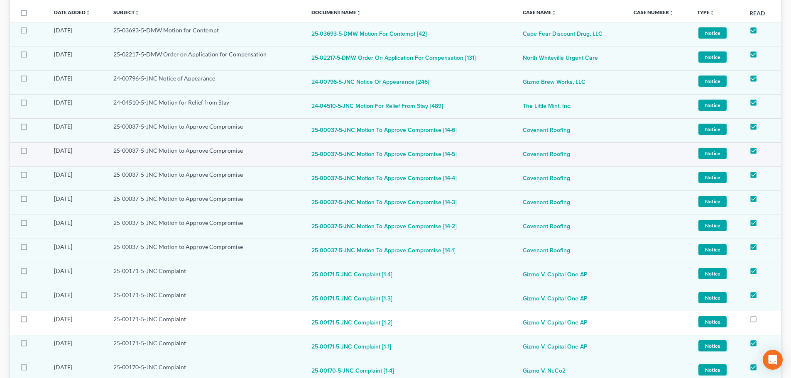
scroll to position [0, 0]
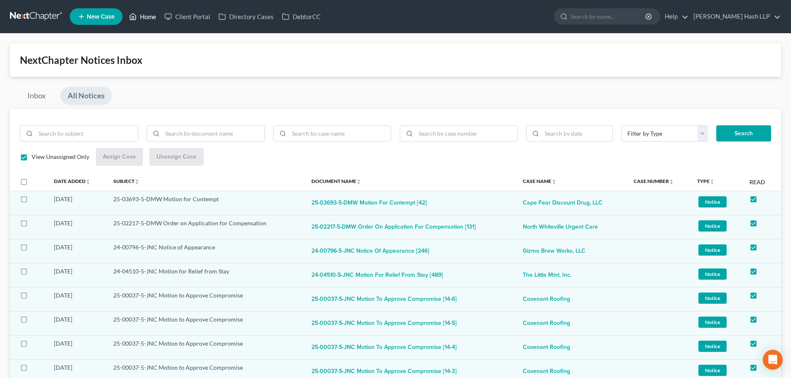
click at [145, 19] on link "Home" at bounding box center [142, 16] width 35 height 15
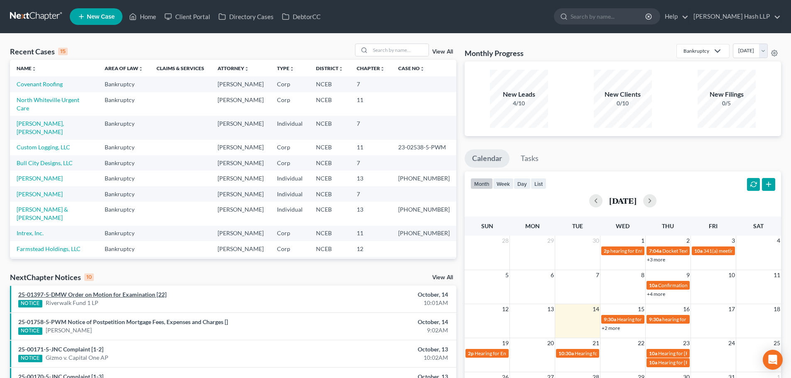
click at [131, 296] on link "25-01397-5-DMW Order on Motion for Examination [22]" at bounding box center [92, 294] width 148 height 7
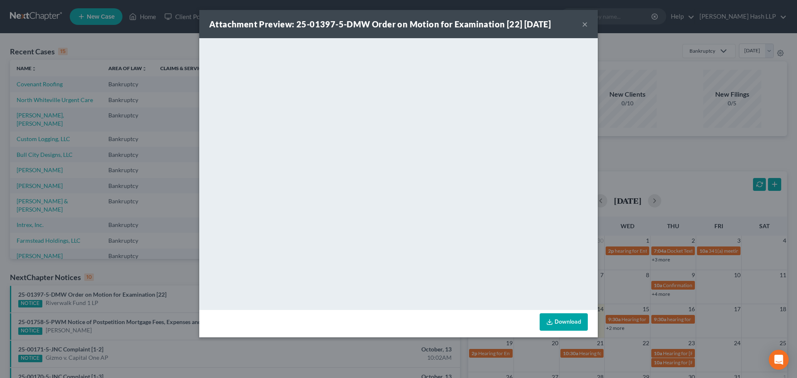
click at [583, 22] on button "×" at bounding box center [585, 24] width 6 height 10
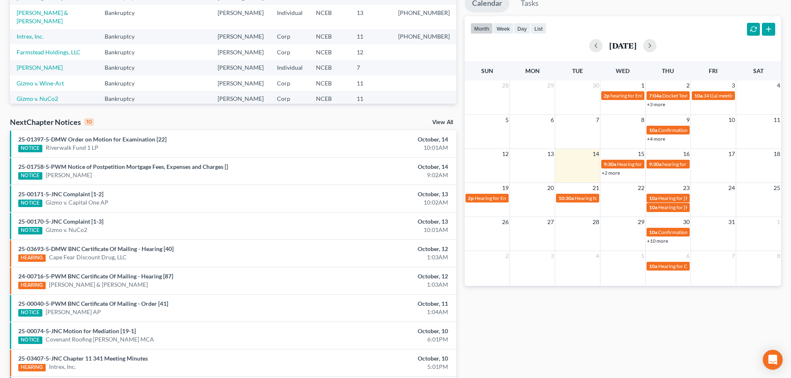
scroll to position [208, 0]
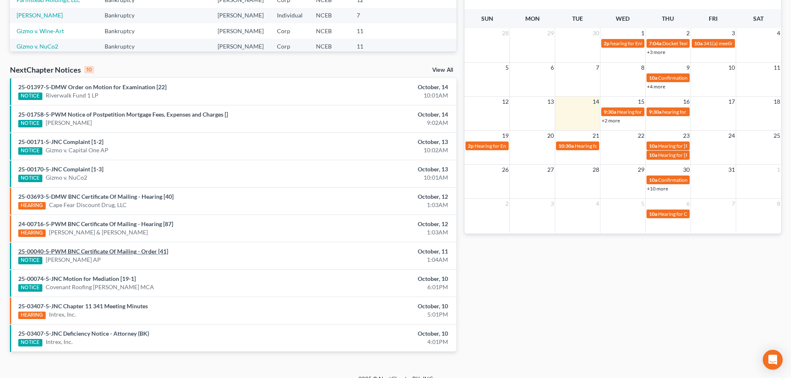
click at [119, 249] on link "25-00040-5-PWM BNC Certificate Of Mailing - Order [41]" at bounding box center [93, 251] width 150 height 7
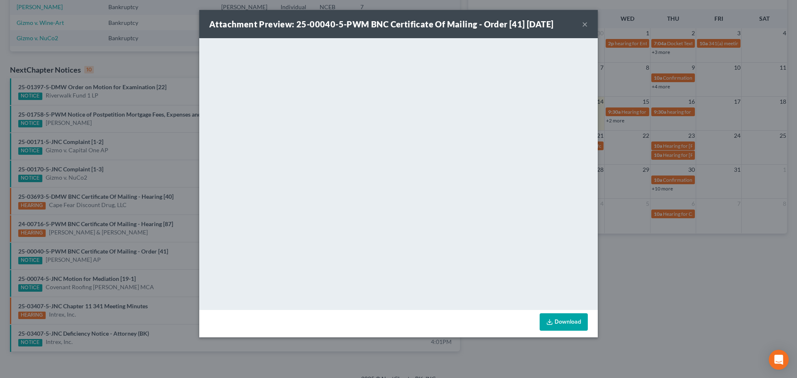
click at [586, 24] on button "×" at bounding box center [585, 24] width 6 height 10
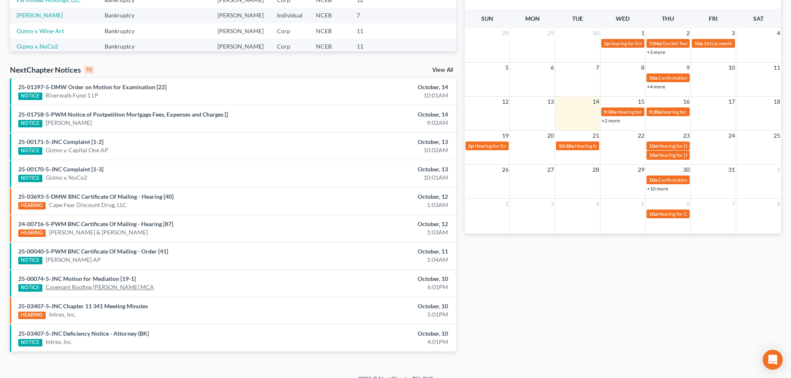
scroll to position [219, 0]
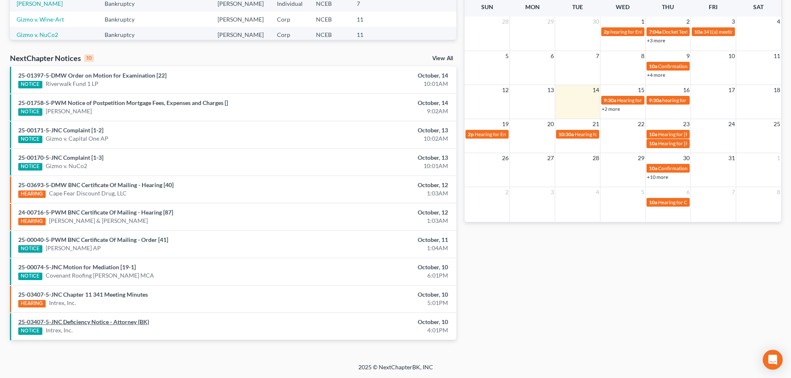
click at [99, 321] on link "25-03407-5-JNC Deficiency Notice - Attorney (BK)" at bounding box center [83, 321] width 131 height 7
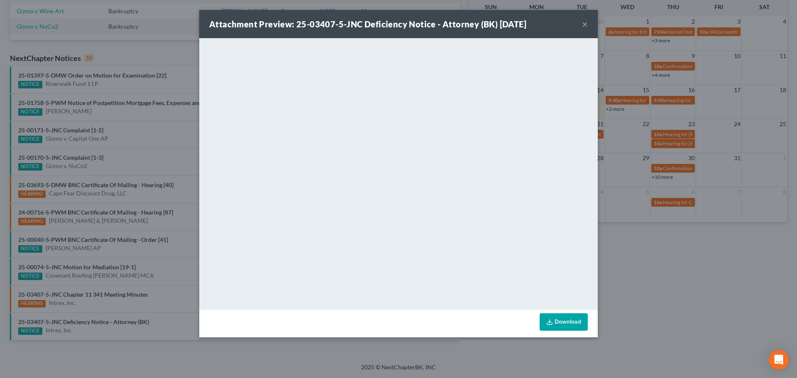
click at [583, 23] on button "×" at bounding box center [585, 24] width 6 height 10
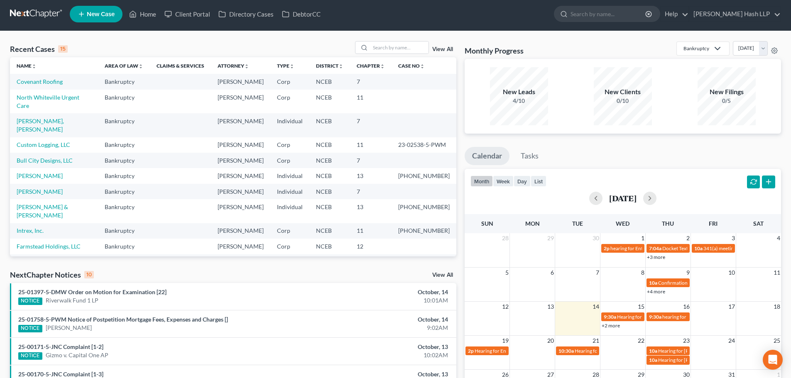
scroll to position [0, 0]
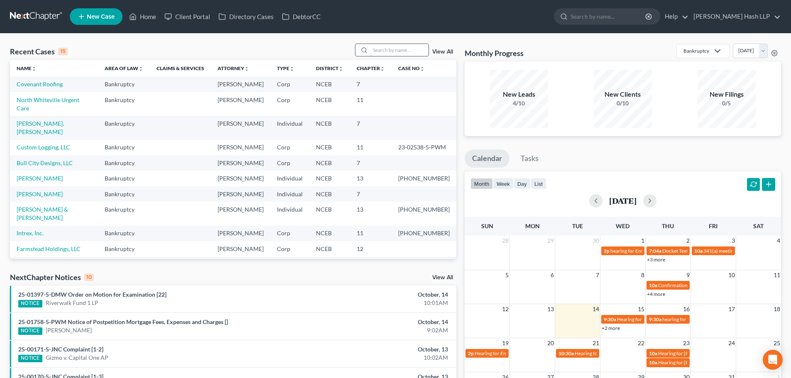
click at [378, 51] on input "search" at bounding box center [399, 50] width 58 height 12
type input "[PERSON_NAME]"
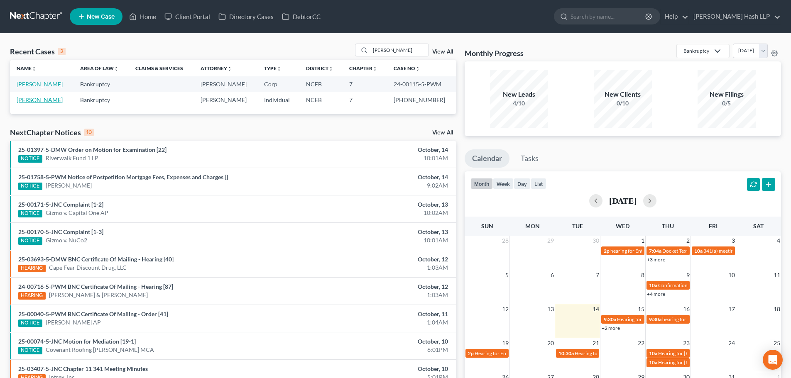
click at [35, 100] on link "[PERSON_NAME]" at bounding box center [40, 99] width 46 height 7
select select "6"
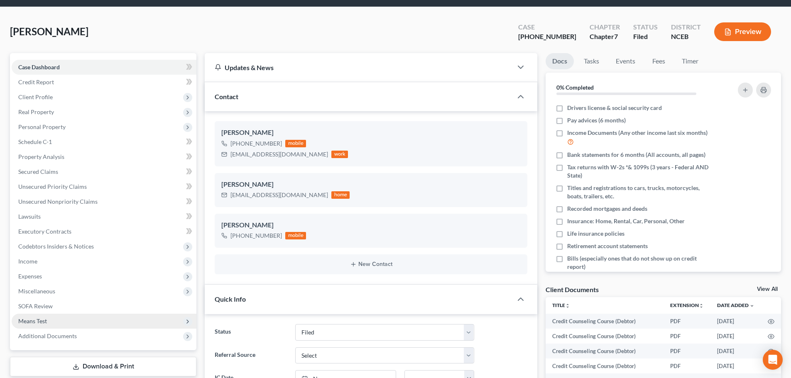
scroll to position [42, 0]
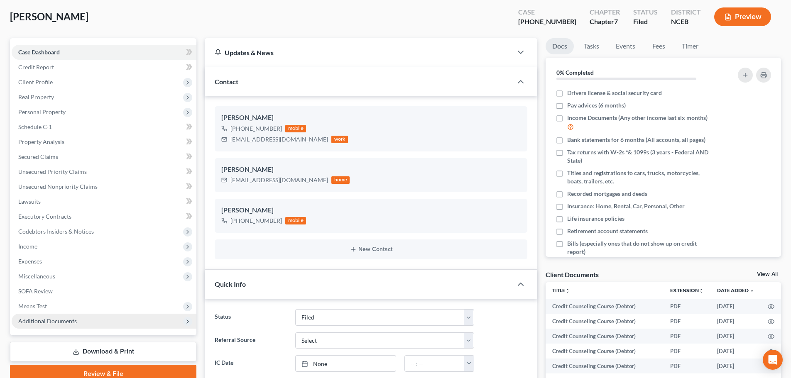
click at [41, 319] on span "Additional Documents" at bounding box center [47, 321] width 59 height 7
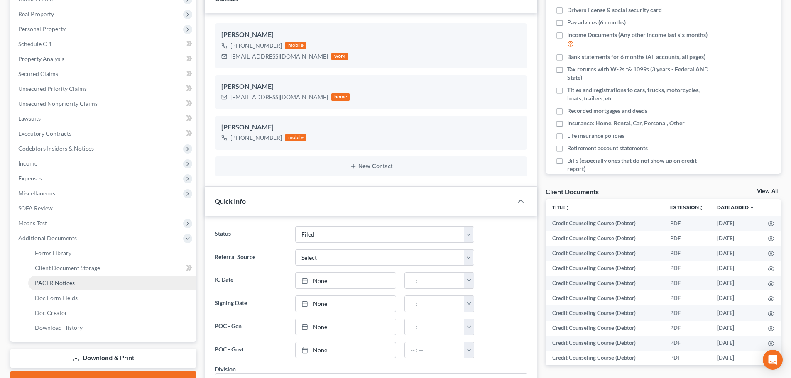
click at [59, 283] on span "PACER Notices" at bounding box center [55, 282] width 40 height 7
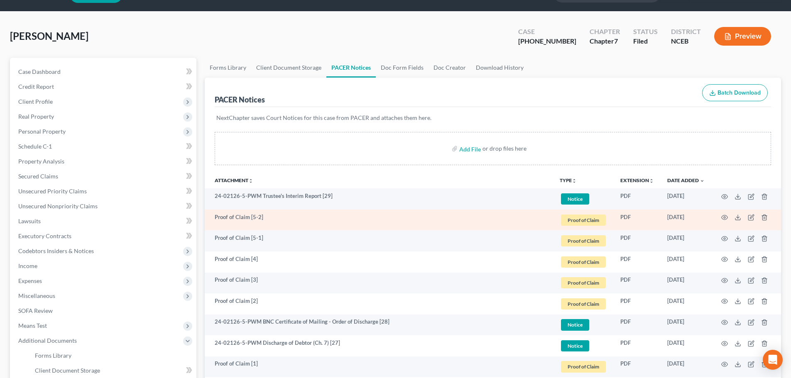
scroll to position [42, 0]
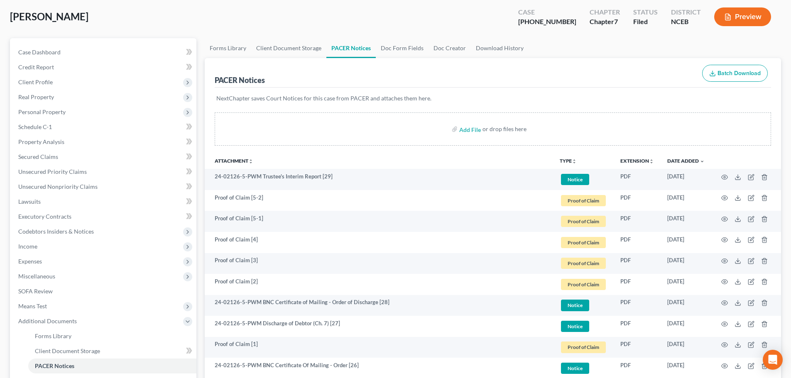
click at [569, 161] on button "TYPE unfold_more" at bounding box center [568, 161] width 17 height 5
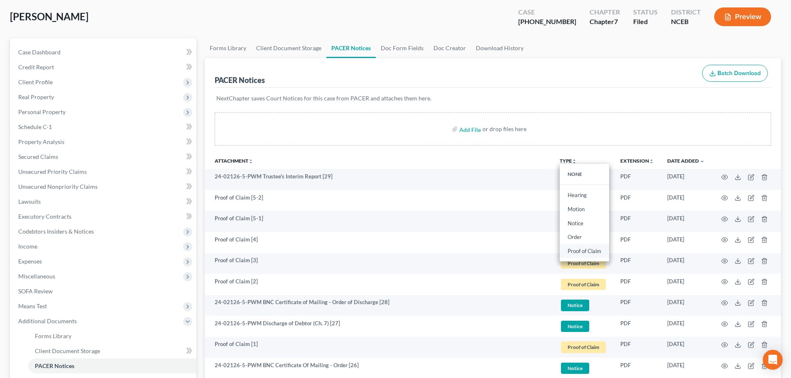
click at [579, 249] on link "Proof of Claim" at bounding box center [584, 251] width 49 height 14
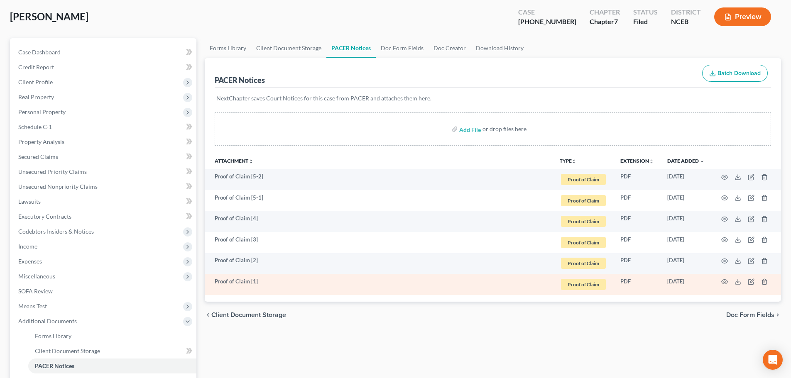
click at [231, 283] on td "Proof of Claim [1]" at bounding box center [379, 284] width 348 height 21
click at [724, 281] on icon "button" at bounding box center [724, 282] width 7 height 7
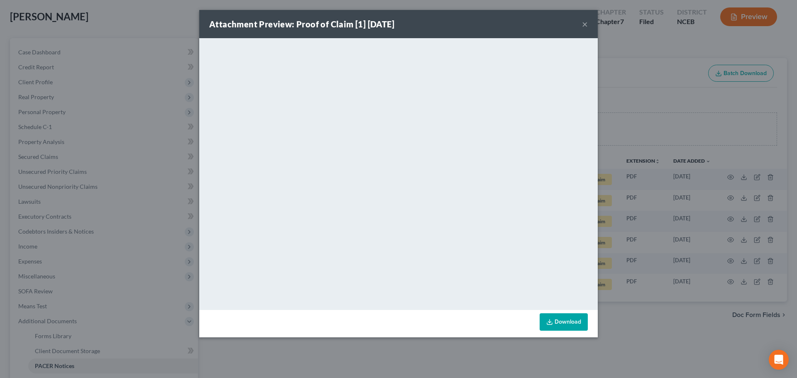
click at [587, 25] on button "×" at bounding box center [585, 24] width 6 height 10
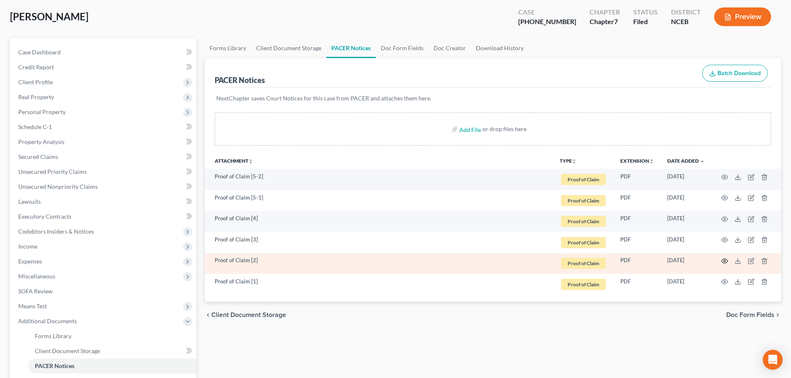
click at [725, 260] on icon "button" at bounding box center [724, 261] width 7 height 7
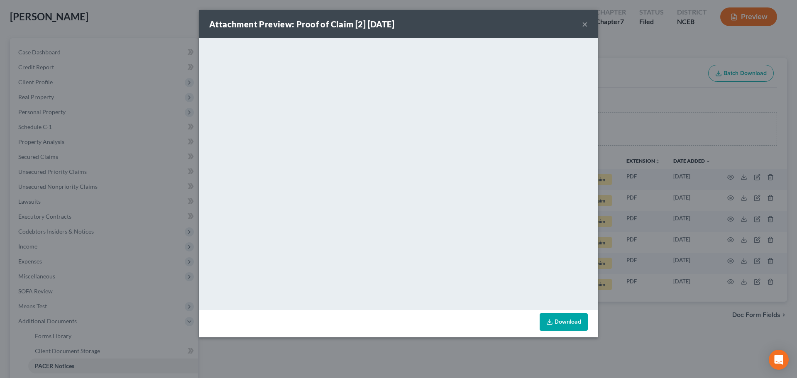
click at [583, 24] on button "×" at bounding box center [585, 24] width 6 height 10
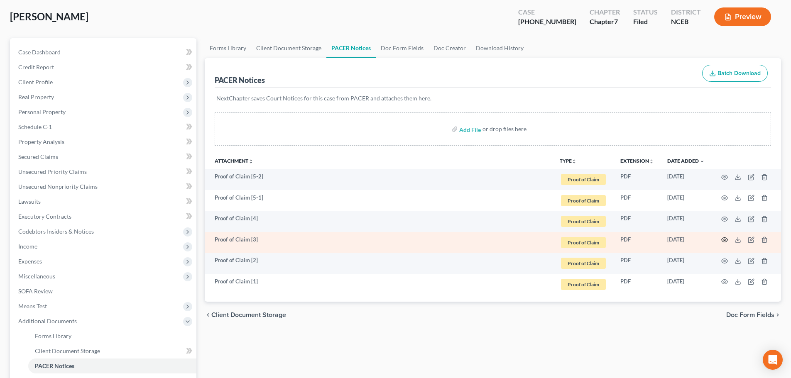
click at [724, 240] on icon "button" at bounding box center [724, 240] width 7 height 7
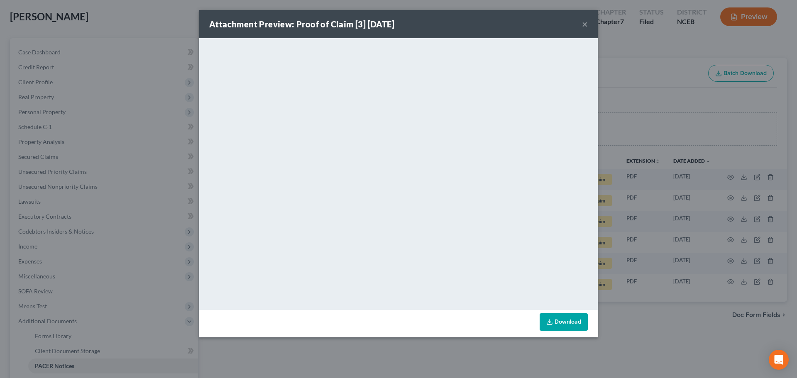
click at [585, 27] on button "×" at bounding box center [585, 24] width 6 height 10
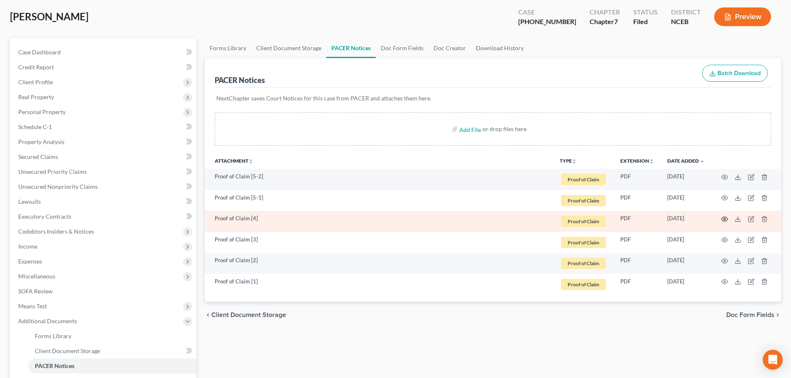
click at [724, 218] on icon "button" at bounding box center [724, 219] width 7 height 7
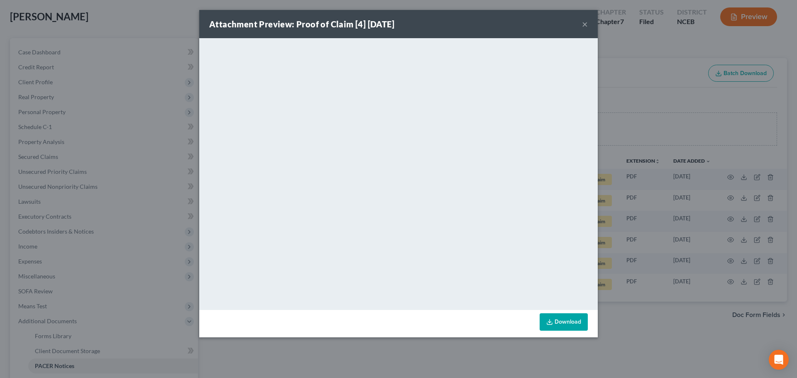
click at [584, 25] on button "×" at bounding box center [585, 24] width 6 height 10
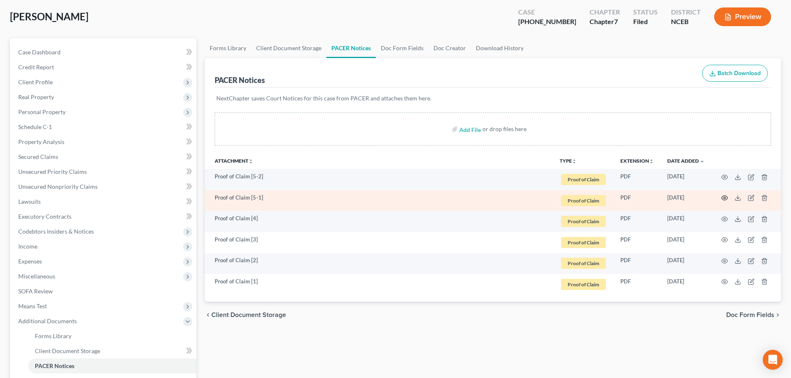
click at [723, 198] on icon "button" at bounding box center [724, 198] width 7 height 7
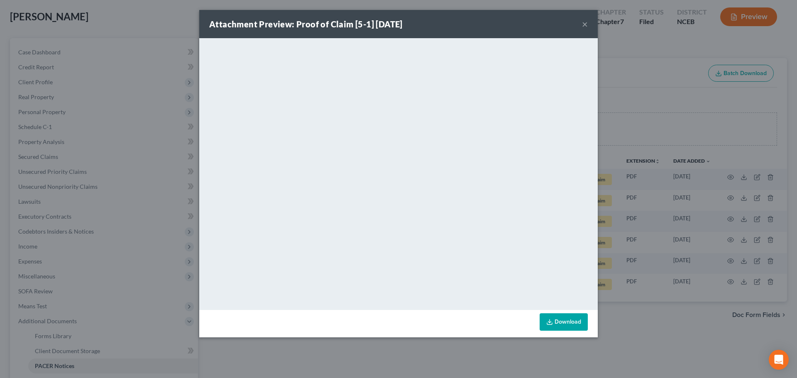
click at [586, 20] on button "×" at bounding box center [585, 24] width 6 height 10
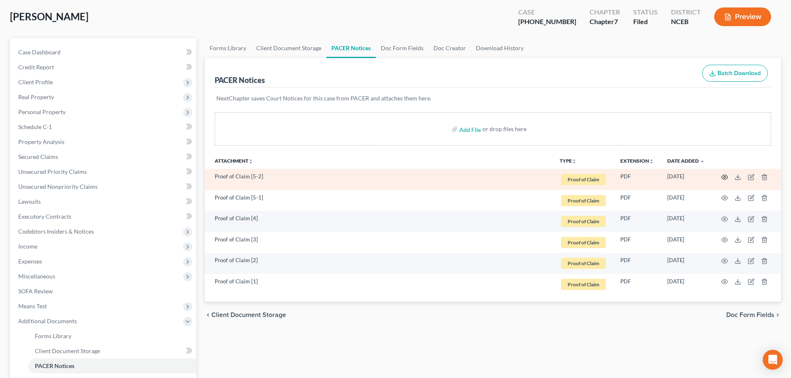
click at [724, 177] on icon "button" at bounding box center [724, 177] width 7 height 7
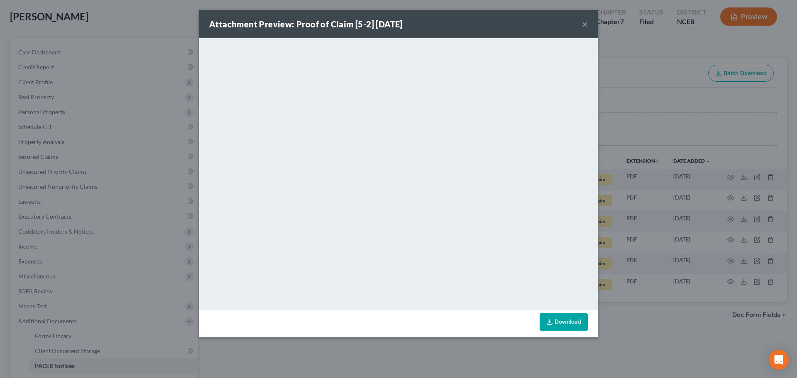
click at [586, 24] on button "×" at bounding box center [585, 24] width 6 height 10
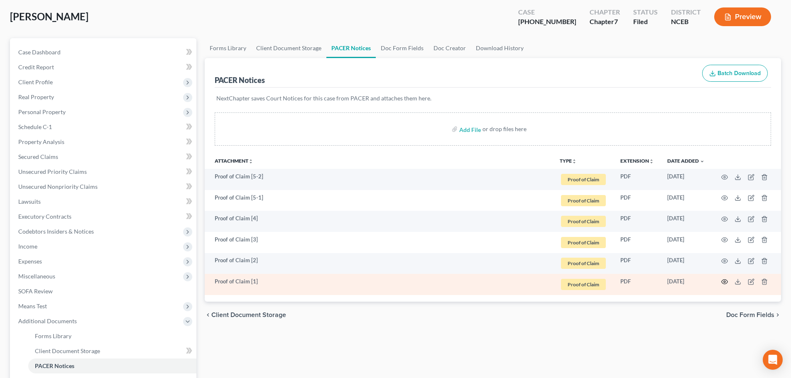
click at [725, 283] on circle "button" at bounding box center [725, 282] width 2 height 2
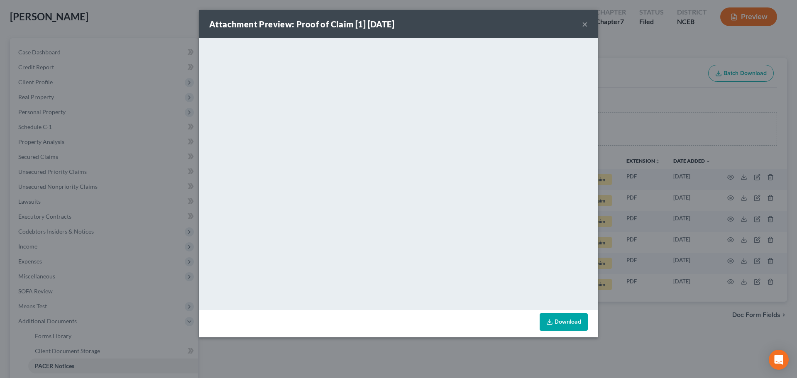
click at [585, 24] on button "×" at bounding box center [585, 24] width 6 height 10
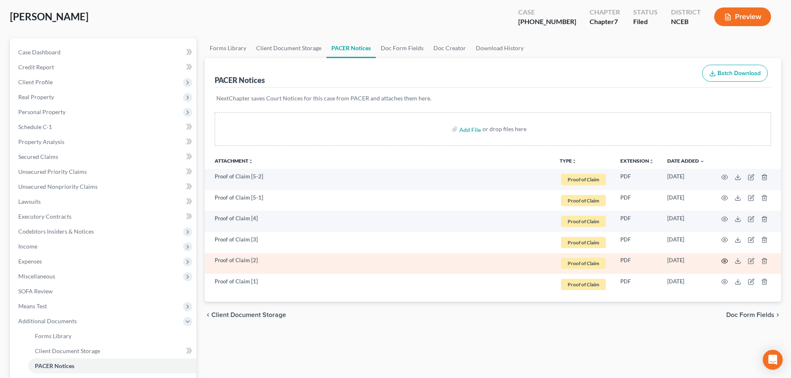
click at [724, 261] on icon "button" at bounding box center [724, 261] width 7 height 7
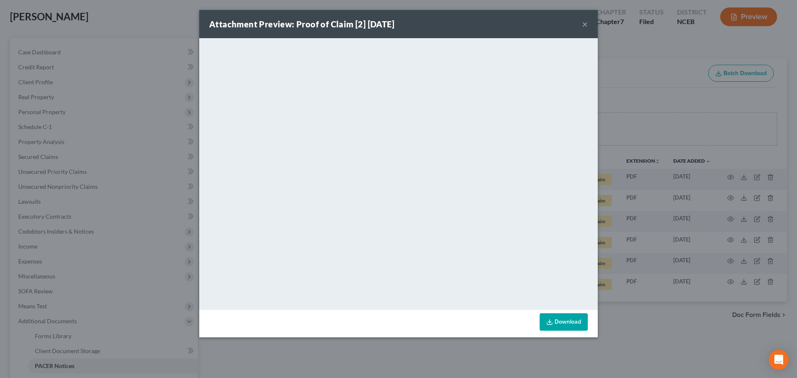
click at [584, 23] on button "×" at bounding box center [585, 24] width 6 height 10
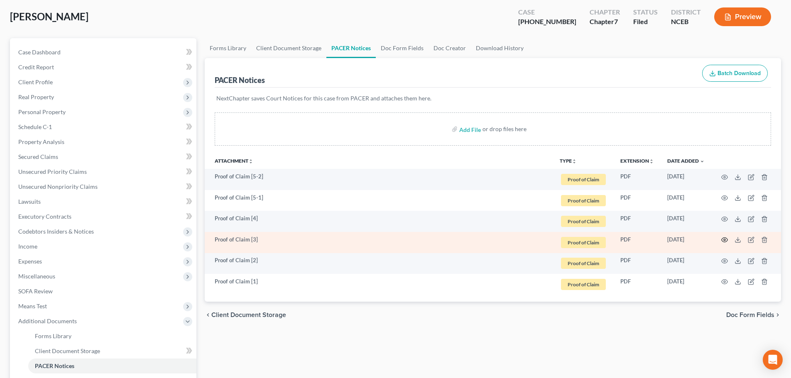
click at [723, 237] on icon "button" at bounding box center [724, 240] width 7 height 7
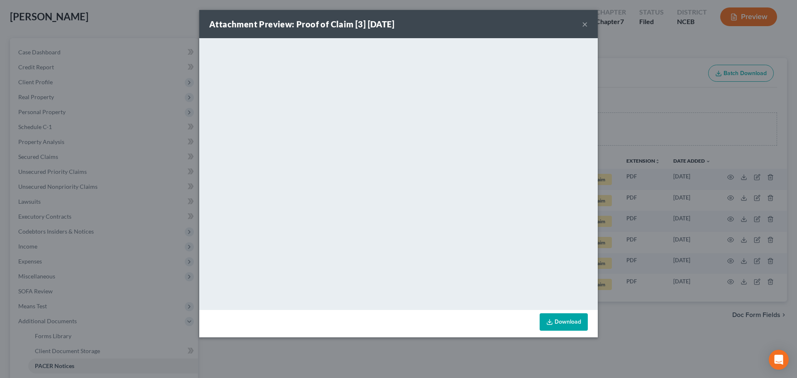
click at [584, 23] on button "×" at bounding box center [585, 24] width 6 height 10
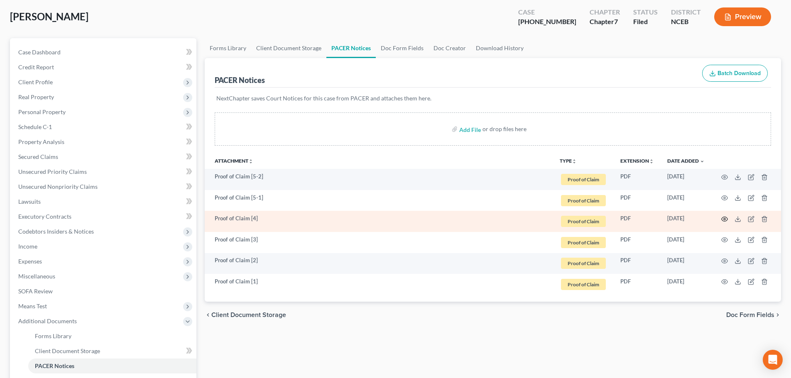
click at [724, 218] on icon "button" at bounding box center [724, 219] width 7 height 7
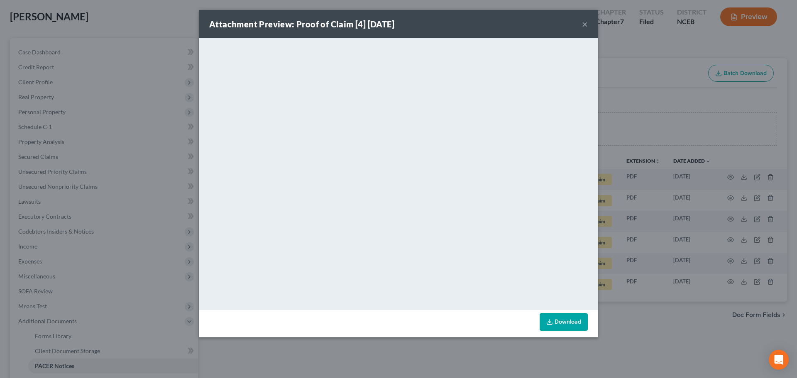
click at [585, 23] on button "×" at bounding box center [585, 24] width 6 height 10
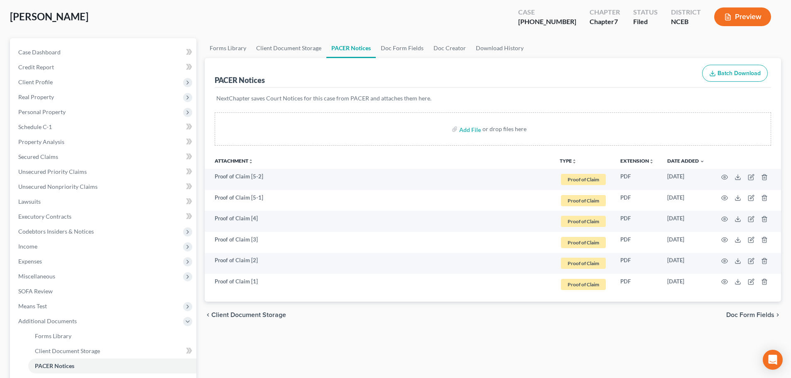
click at [568, 160] on button "TYPE unfold_more" at bounding box center [568, 161] width 17 height 5
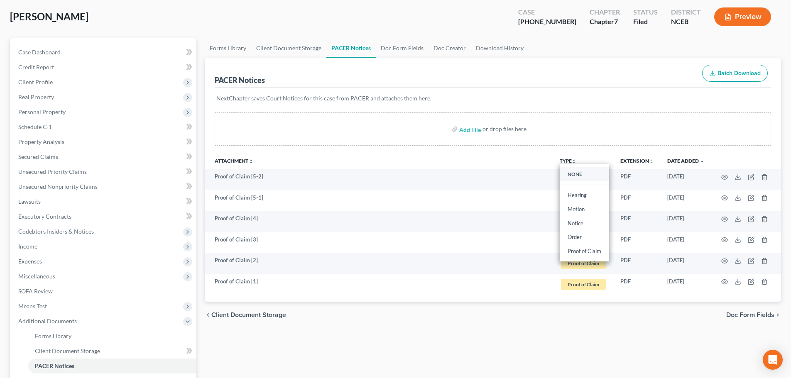
click at [572, 172] on link "NONE" at bounding box center [584, 174] width 49 height 14
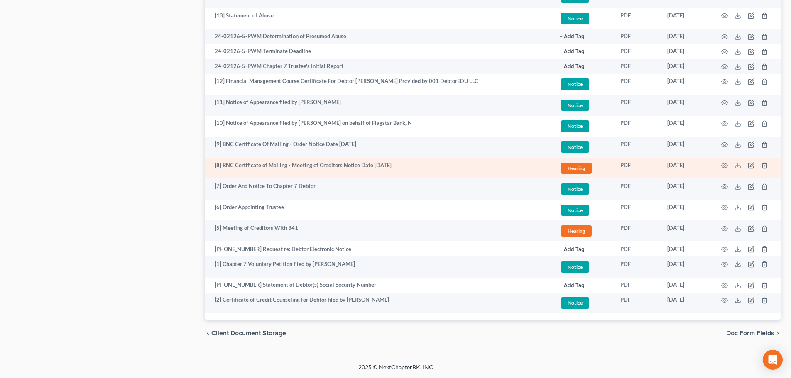
scroll to position [742, 0]
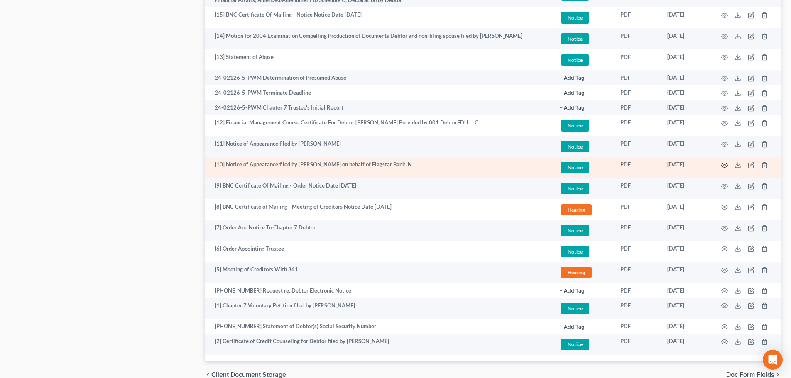
click at [723, 164] on icon "button" at bounding box center [724, 165] width 7 height 7
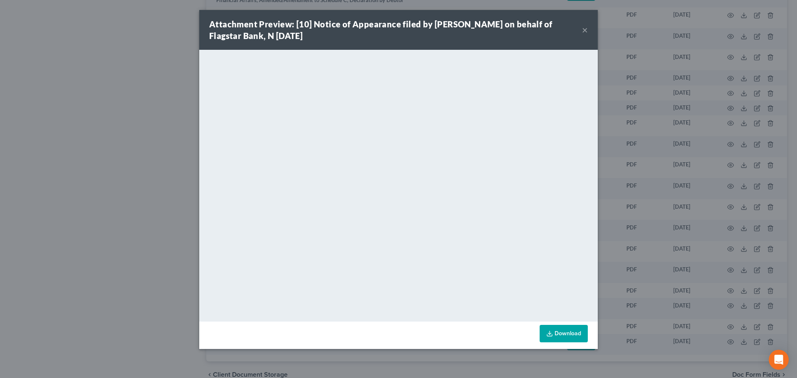
click at [583, 29] on button "×" at bounding box center [585, 30] width 6 height 10
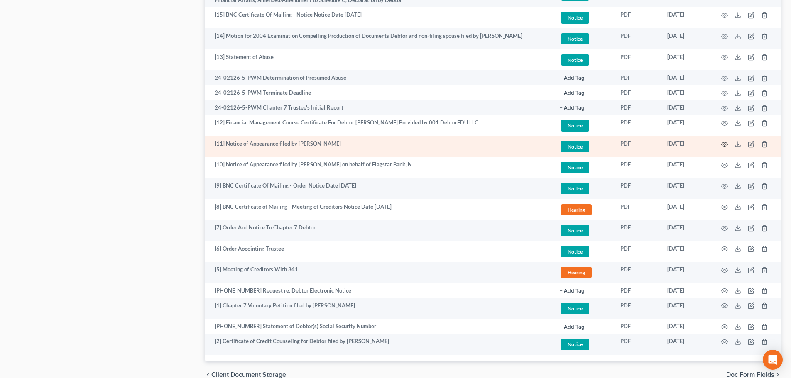
click at [725, 144] on circle "button" at bounding box center [725, 145] width 2 height 2
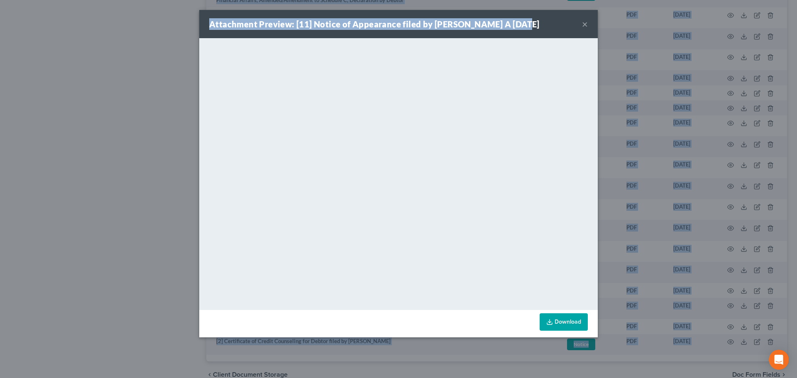
drag, startPoint x: 526, startPoint y: 20, endPoint x: -140, endPoint y: 31, distance: 665.7
click at [584, 22] on button "×" at bounding box center [585, 24] width 6 height 10
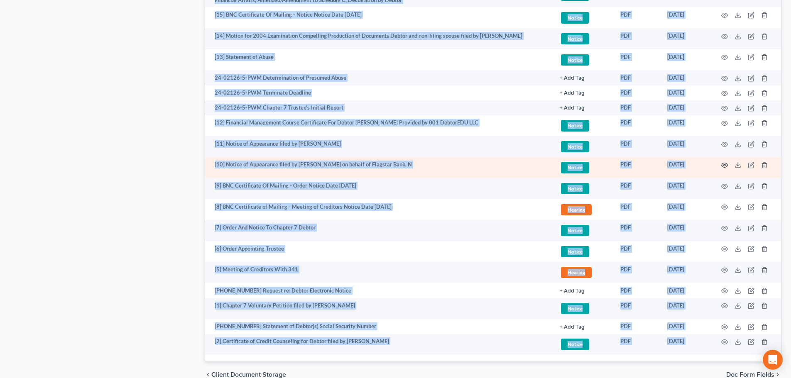
click at [723, 164] on icon "button" at bounding box center [724, 165] width 7 height 7
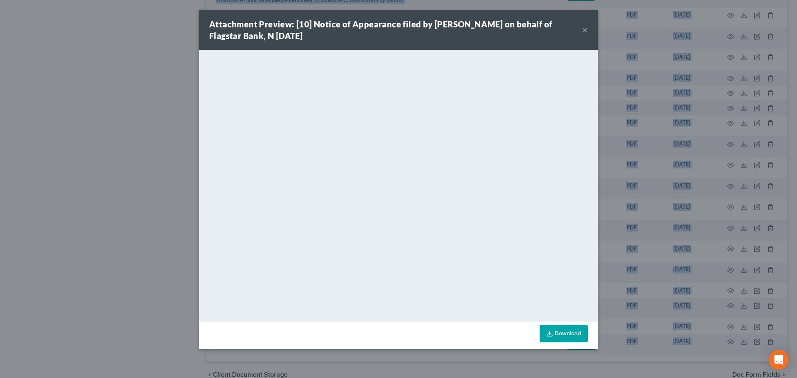
drag, startPoint x: 585, startPoint y: 29, endPoint x: 556, endPoint y: 28, distance: 29.1
click at [585, 29] on button "×" at bounding box center [585, 30] width 6 height 10
